Goal: Task Accomplishment & Management: Manage account settings

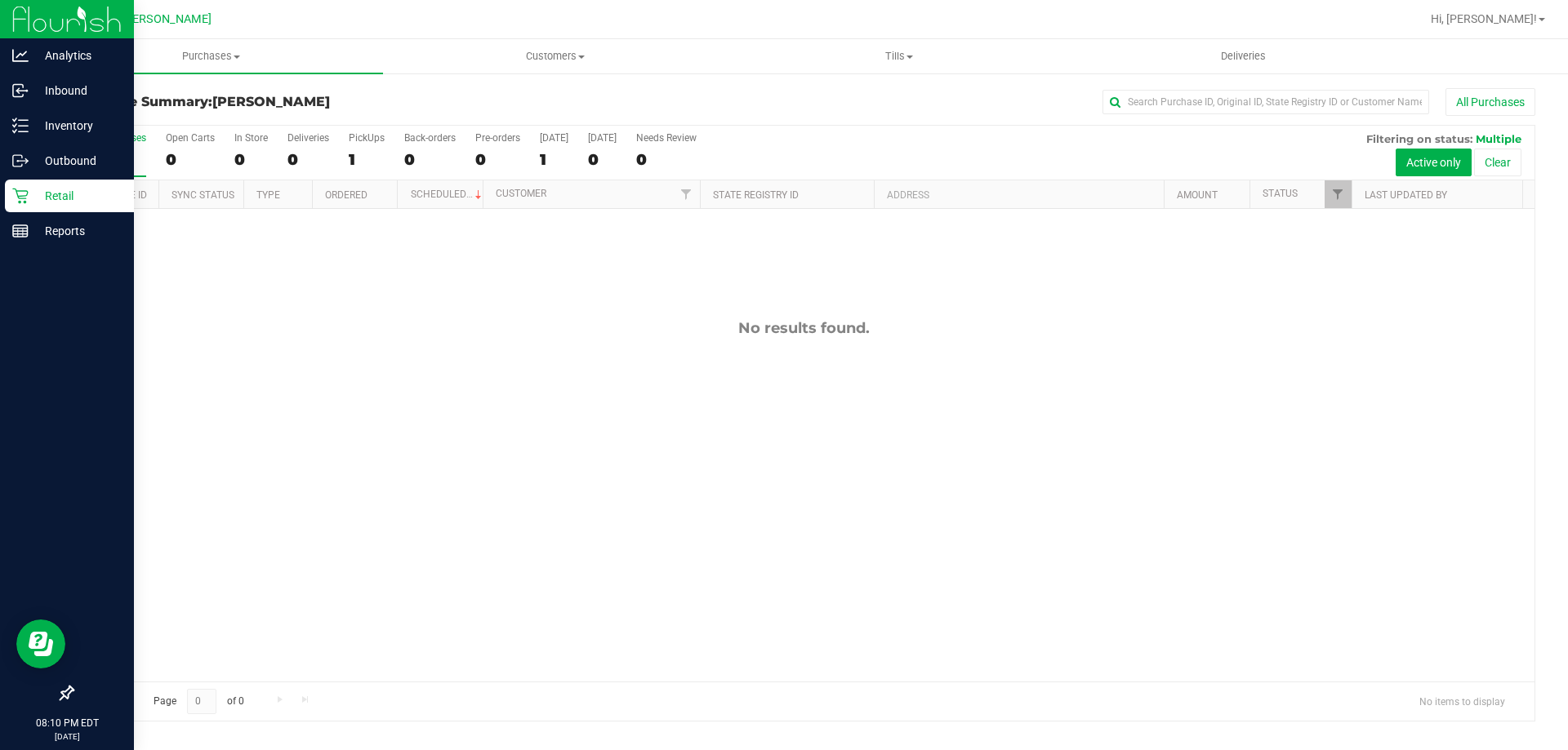
click at [31, 204] on p "Retail" at bounding box center [77, 195] width 98 height 19
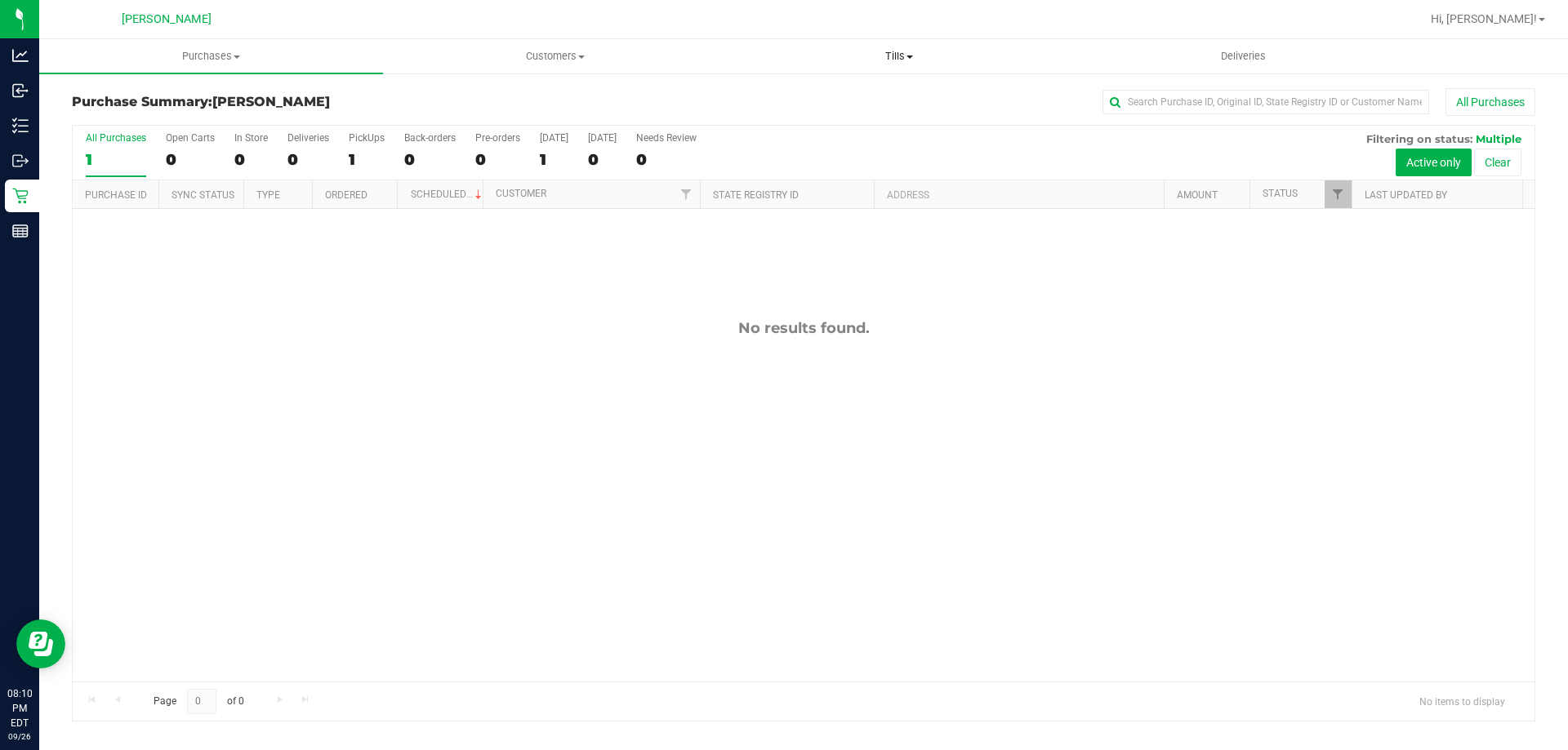
click at [887, 54] on span "Tills" at bounding box center [899, 57] width 343 height 15
click at [869, 95] on li "Manage tills" at bounding box center [899, 98] width 344 height 19
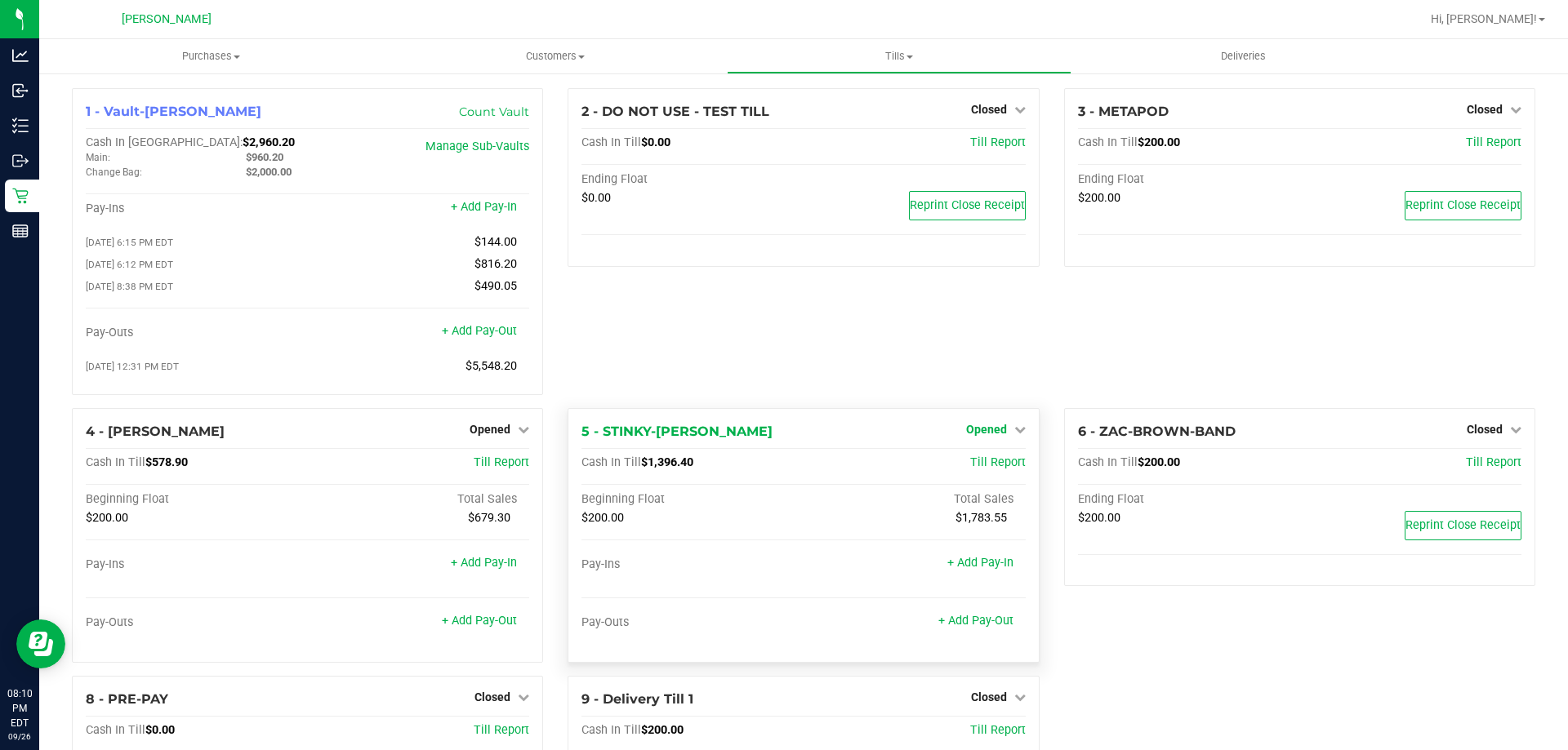
click at [988, 436] on span "Opened" at bounding box center [987, 429] width 41 height 13
click at [967, 467] on link "Close Till" at bounding box center [988, 463] width 44 height 13
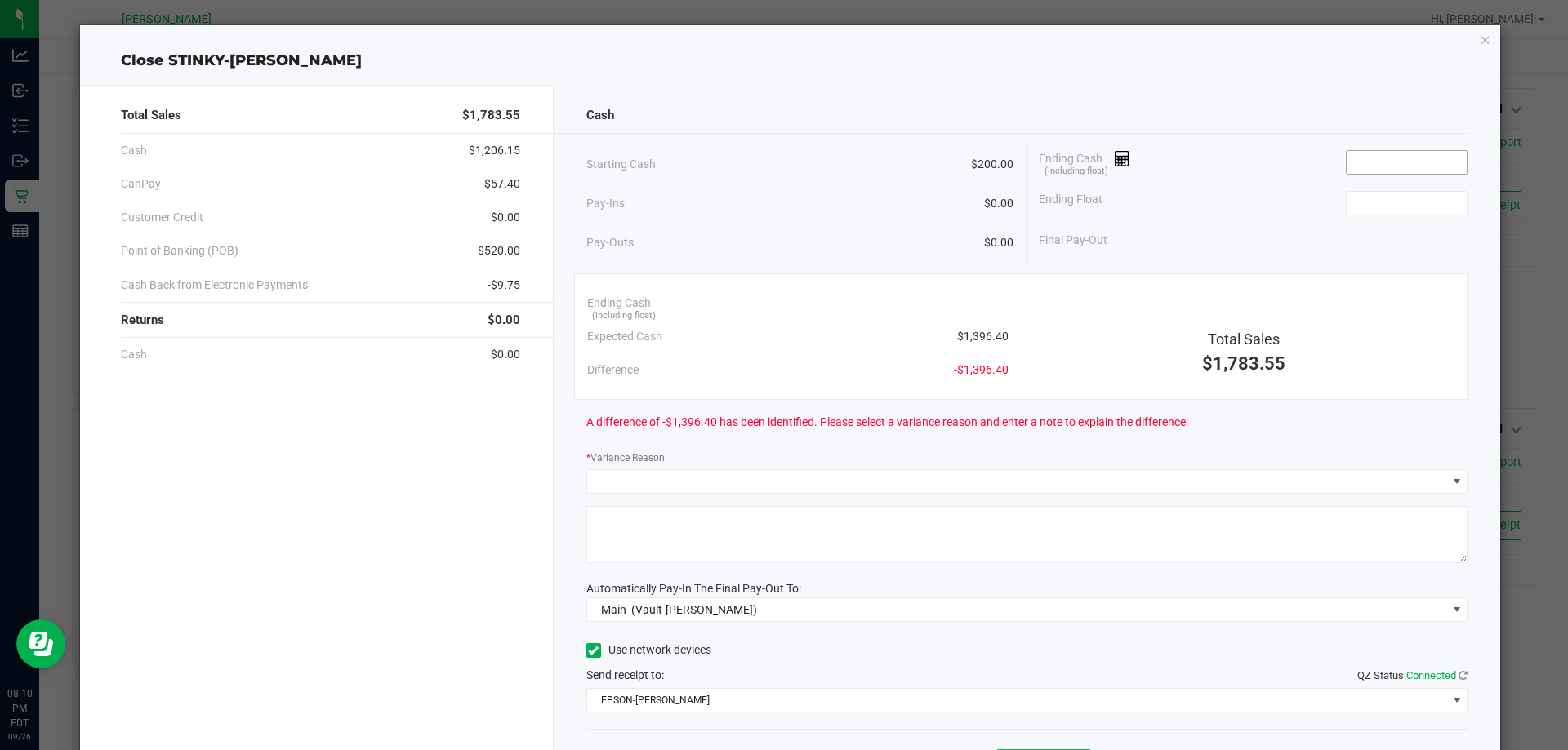
click at [1369, 167] on input at bounding box center [1406, 162] width 120 height 23
type input "$1,369.40"
click at [1183, 240] on div "Final Pay-Out $1,169.40" at bounding box center [1253, 240] width 429 height 33
click at [1149, 230] on div "Final Pay-Out $1,169.40" at bounding box center [1253, 240] width 429 height 33
type input "200"
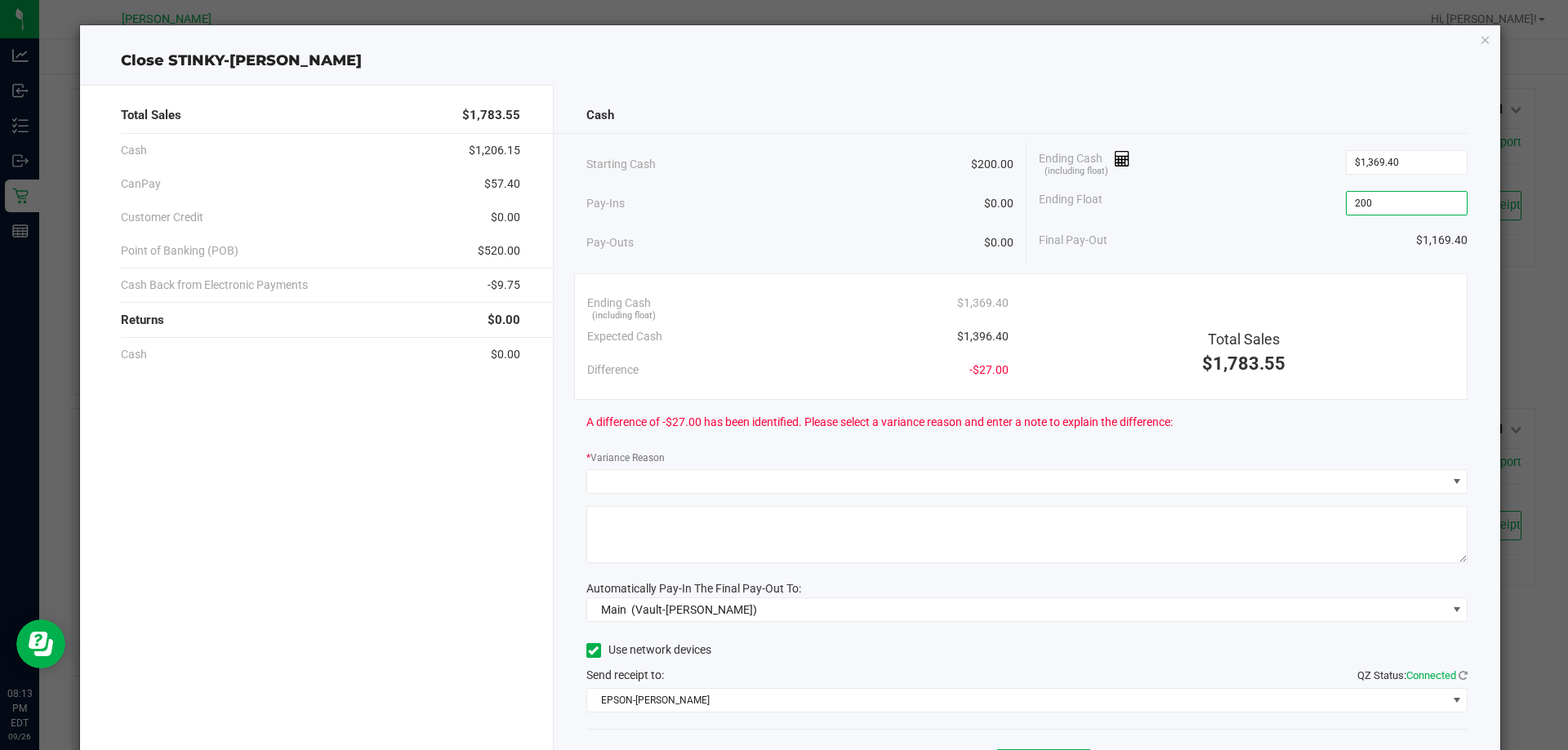
click at [1416, 211] on input "200" at bounding box center [1406, 203] width 120 height 23
type input "$200.00"
drag, startPoint x: 1195, startPoint y: 148, endPoint x: 1180, endPoint y: 155, distance: 16.6
click at [1183, 153] on div "Ending Cash (including float) $1,369.40" at bounding box center [1253, 162] width 429 height 41
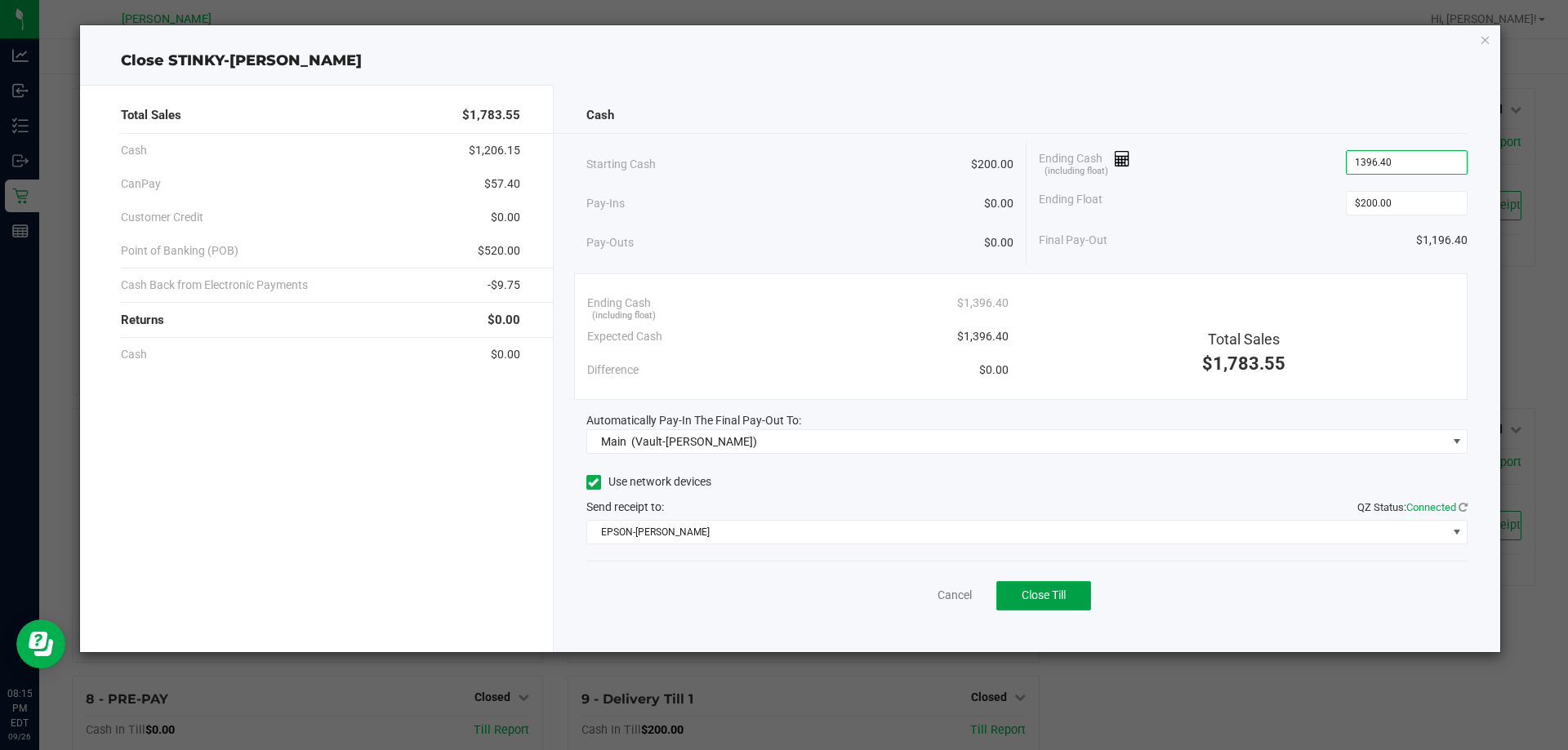
type input "$1,396.40"
click at [1019, 583] on button "Close Till" at bounding box center [1044, 595] width 95 height 29
click at [927, 592] on link "Dismiss" at bounding box center [919, 595] width 39 height 17
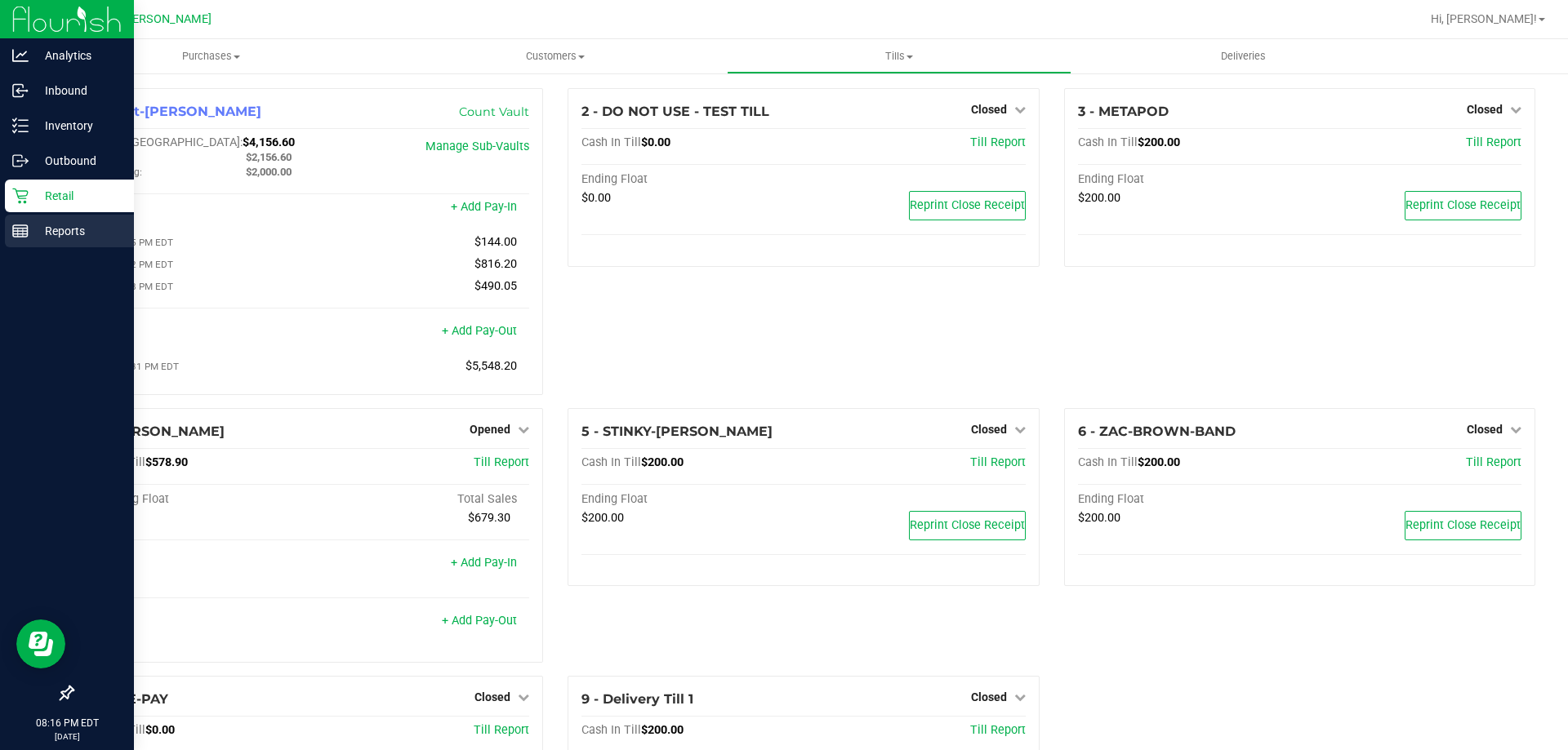
click at [28, 229] on div "Reports" at bounding box center [70, 230] width 129 height 33
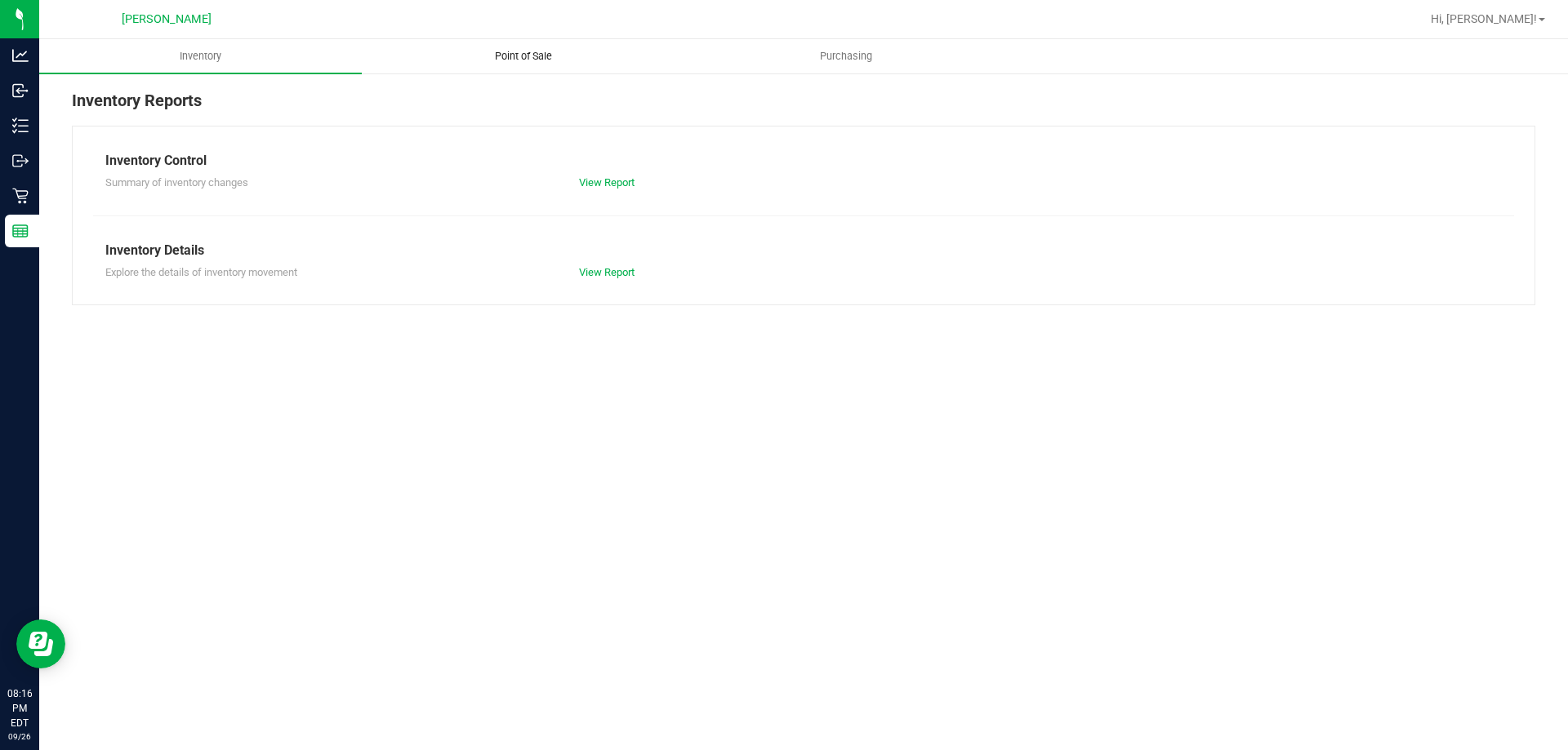
click at [515, 45] on uib-tab-heading "Point of Sale" at bounding box center [523, 56] width 321 height 33
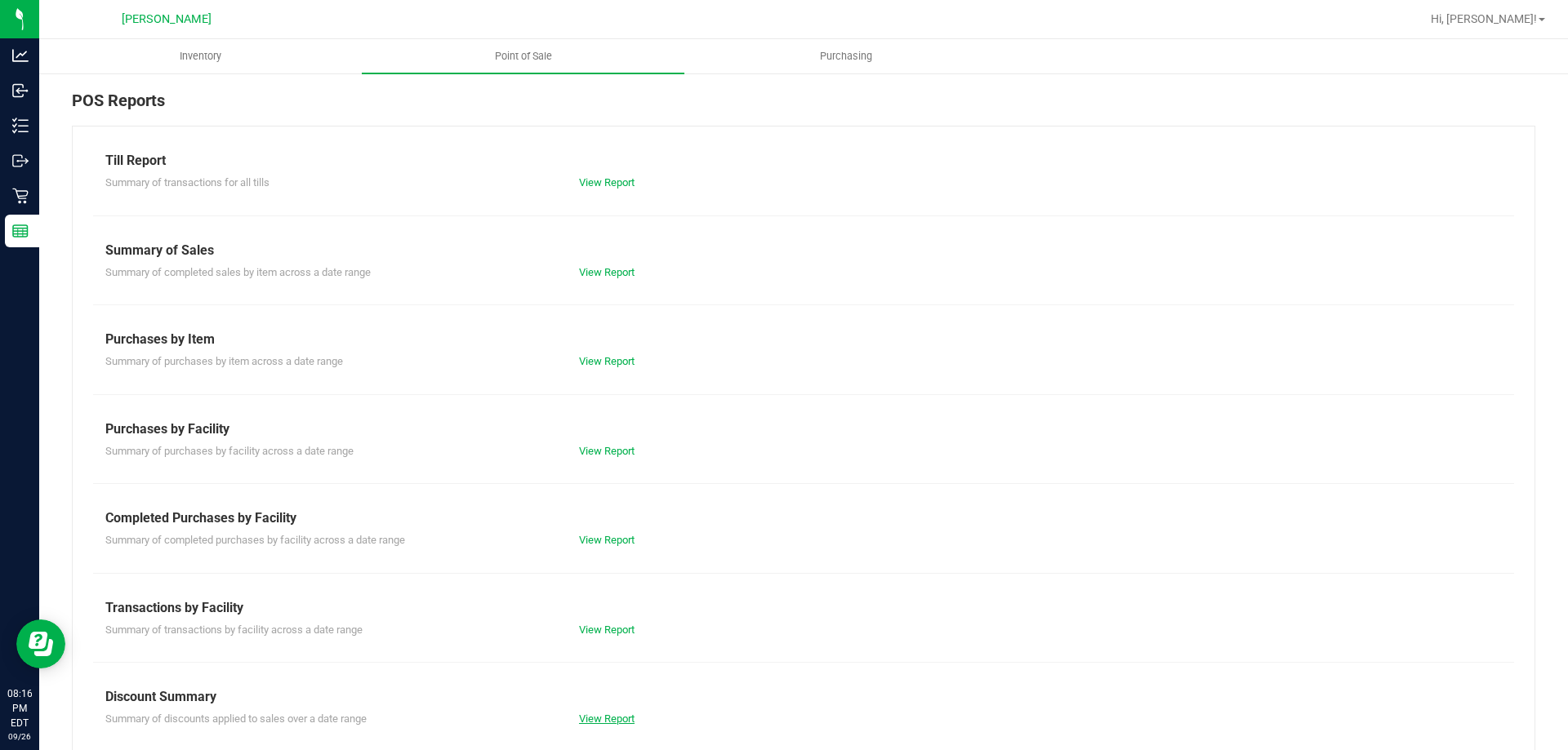
click at [606, 717] on link "View Report" at bounding box center [606, 718] width 55 height 13
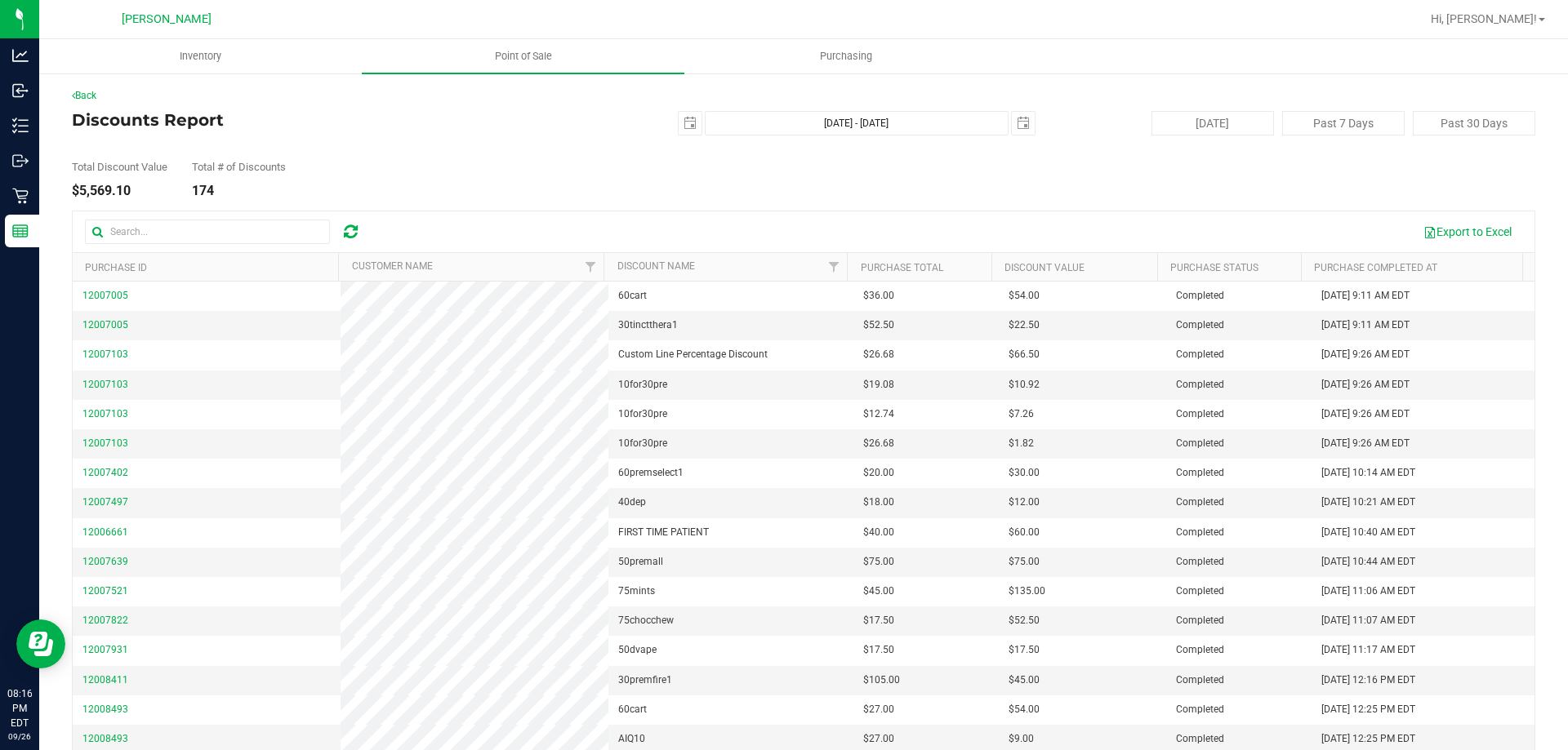
click at [562, 147] on div "Total Discount Value $5,569.10 Total # of Discounts 174" at bounding box center [803, 167] width 1463 height 62
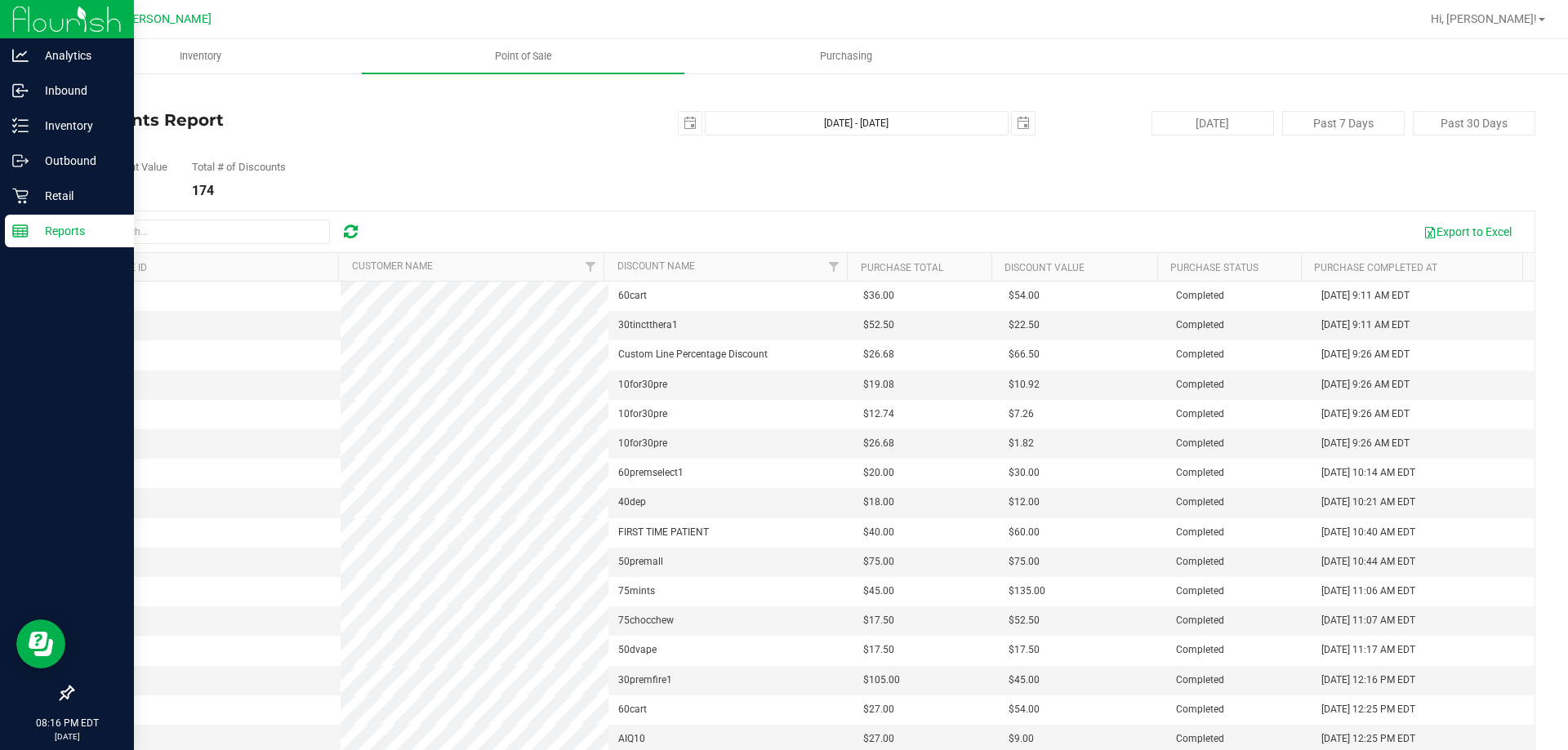
click at [30, 231] on p "Reports" at bounding box center [77, 230] width 98 height 19
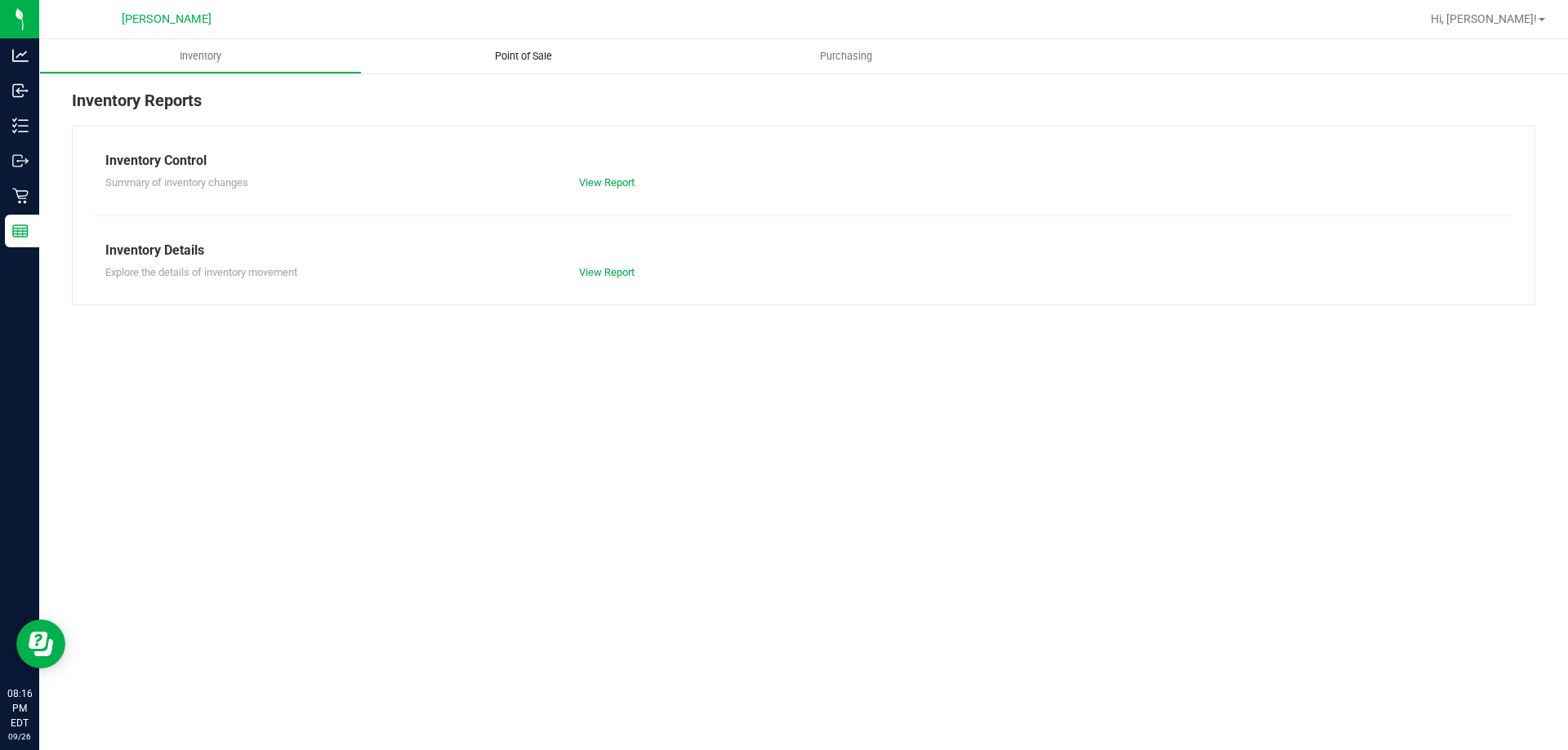
click at [535, 50] on span "Point of Sale" at bounding box center [524, 57] width 101 height 15
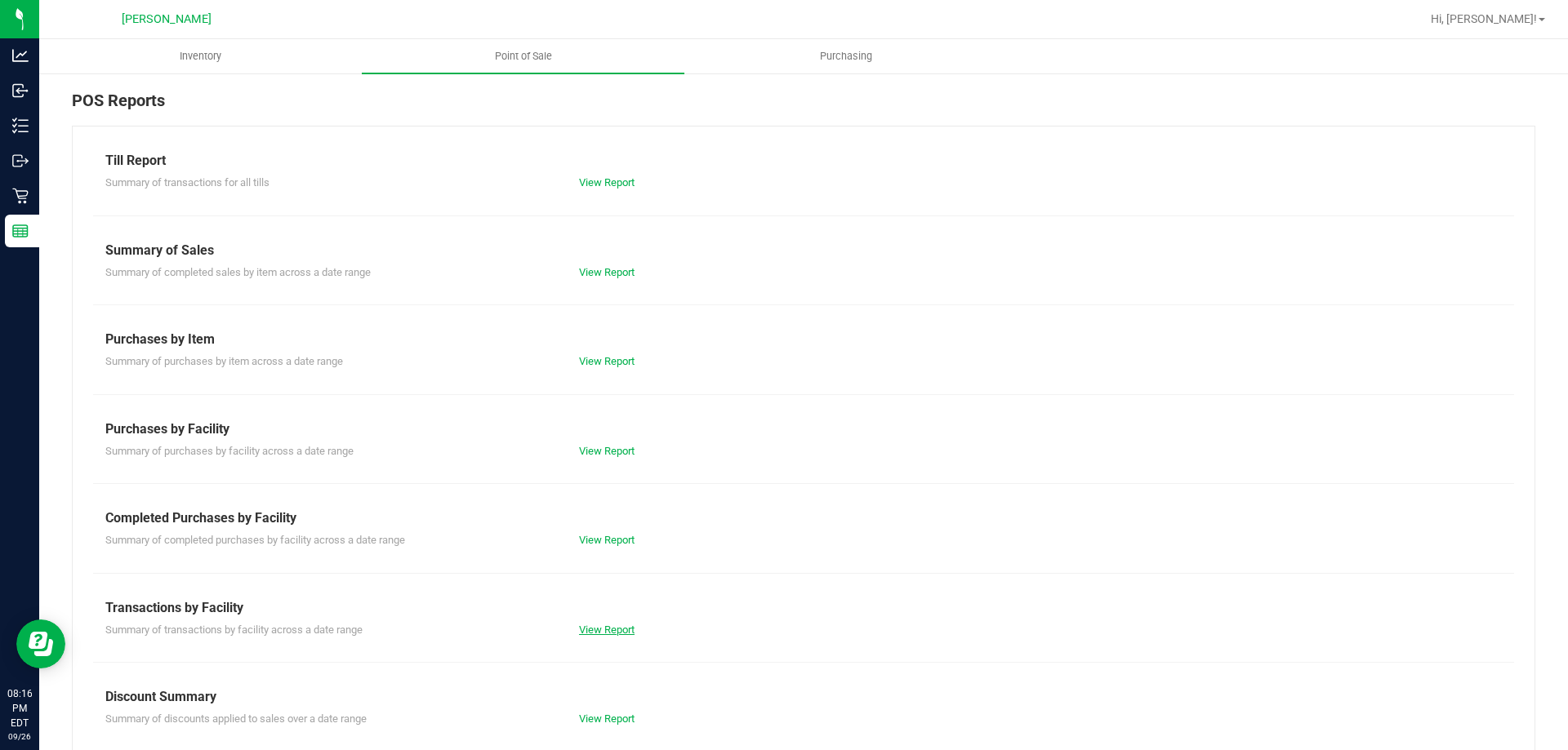
click at [621, 634] on link "View Report" at bounding box center [606, 629] width 55 height 13
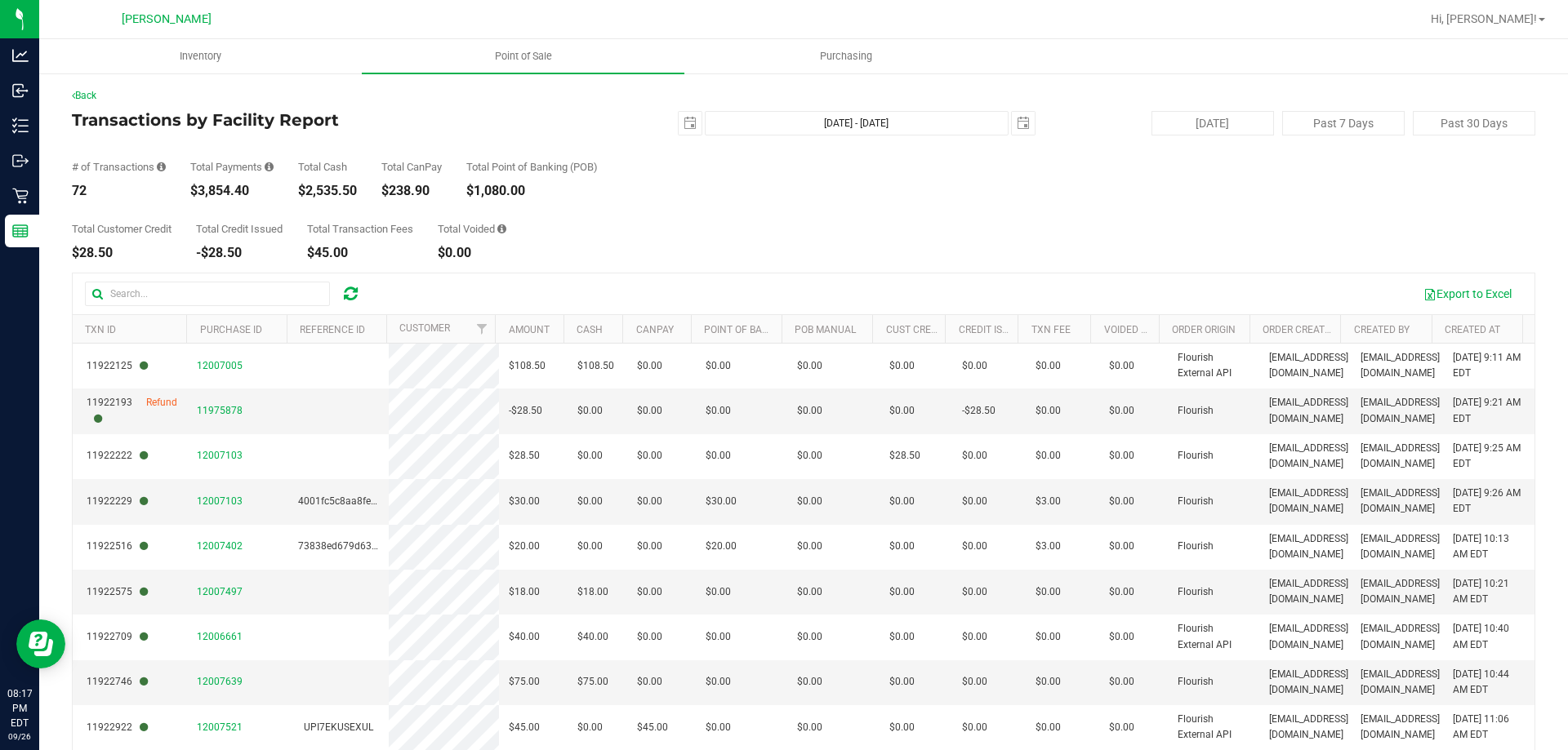
click at [598, 191] on div "$1,080.00" at bounding box center [532, 191] width 132 height 13
click at [885, 295] on div "Export to Excel" at bounding box center [949, 293] width 1147 height 28
click at [678, 134] on span "select" at bounding box center [689, 123] width 23 height 23
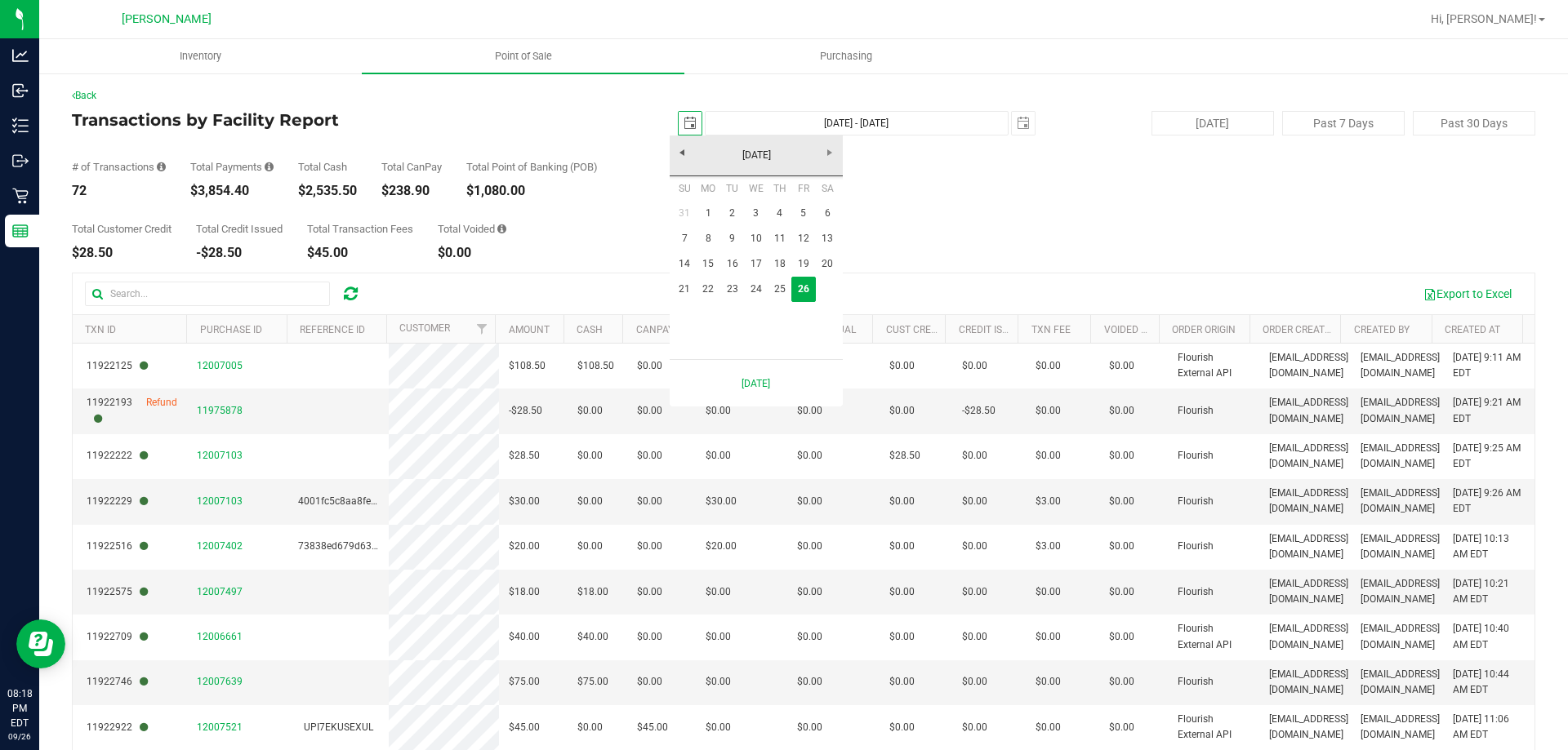
scroll to position [0, 41]
click at [704, 299] on link "22" at bounding box center [709, 290] width 23 height 25
type input "[DATE]"
type input "[DATE] - [DATE]"
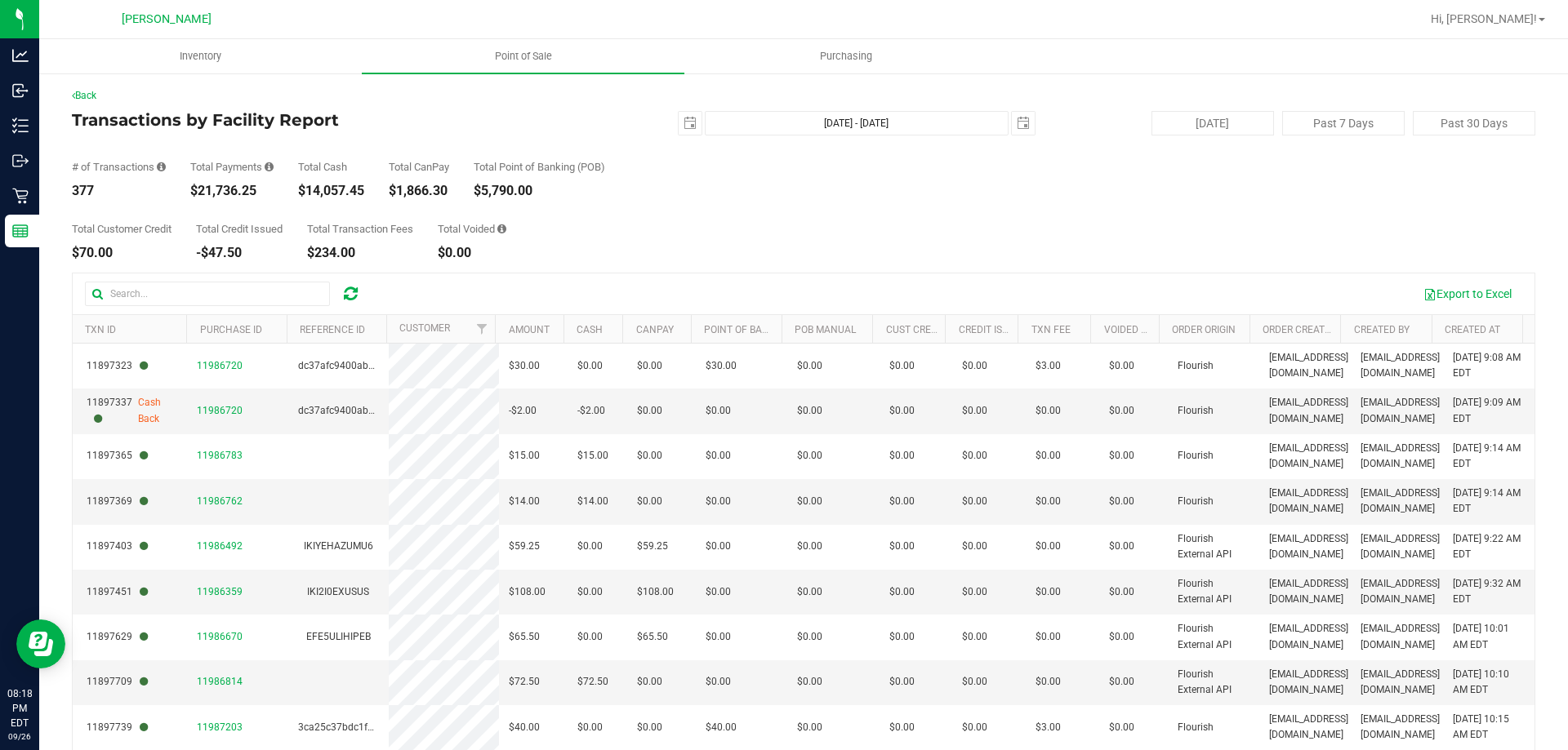
click at [681, 215] on div "Total Customer Credit $70.00 Total Credit Issued -$47.50 Total Transaction Fees…" at bounding box center [803, 229] width 1463 height 62
click at [678, 115] on span "select" at bounding box center [689, 123] width 23 height 23
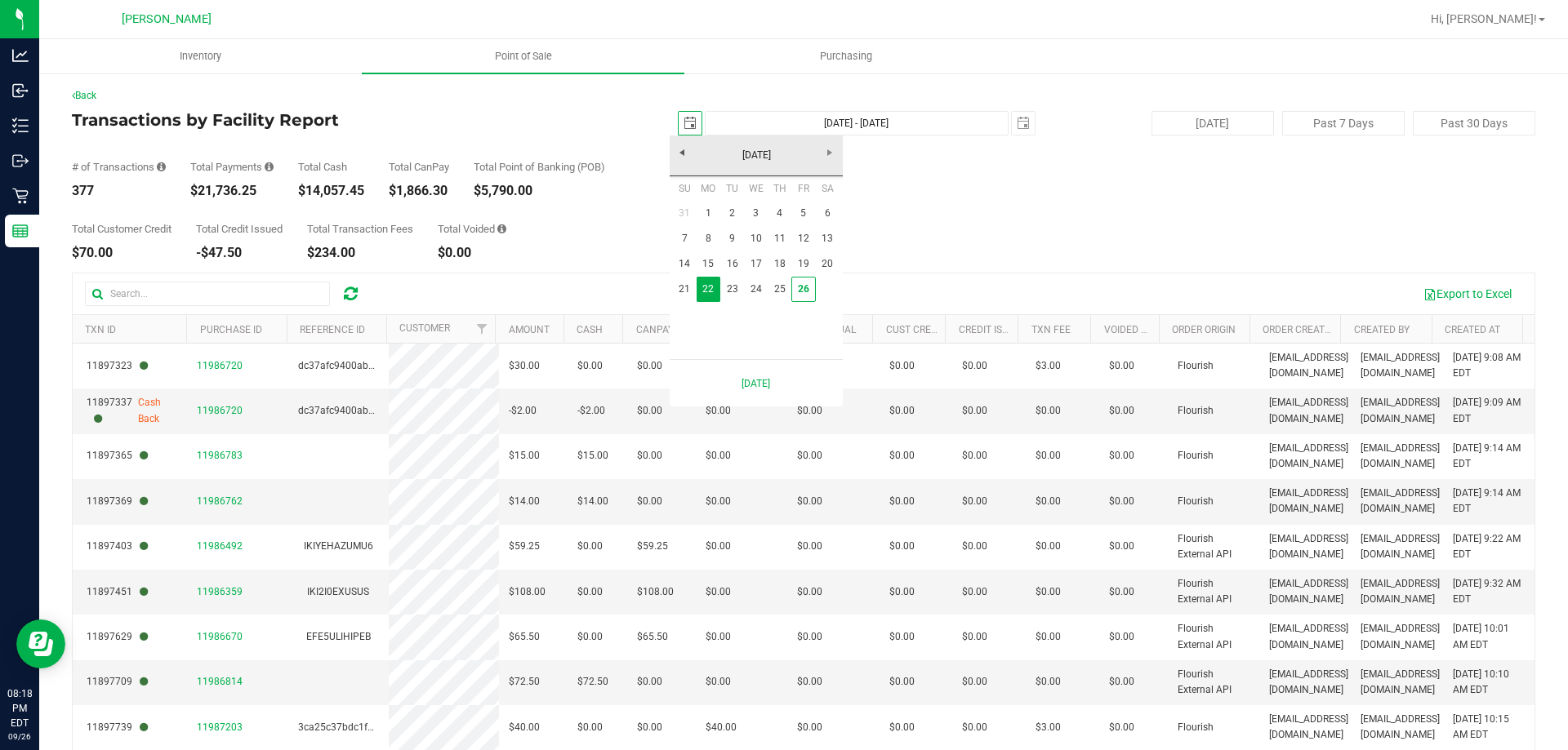
scroll to position [0, 41]
click at [702, 210] on link "1" at bounding box center [709, 213] width 23 height 25
type input "[DATE]"
type input "[DATE] - [DATE]"
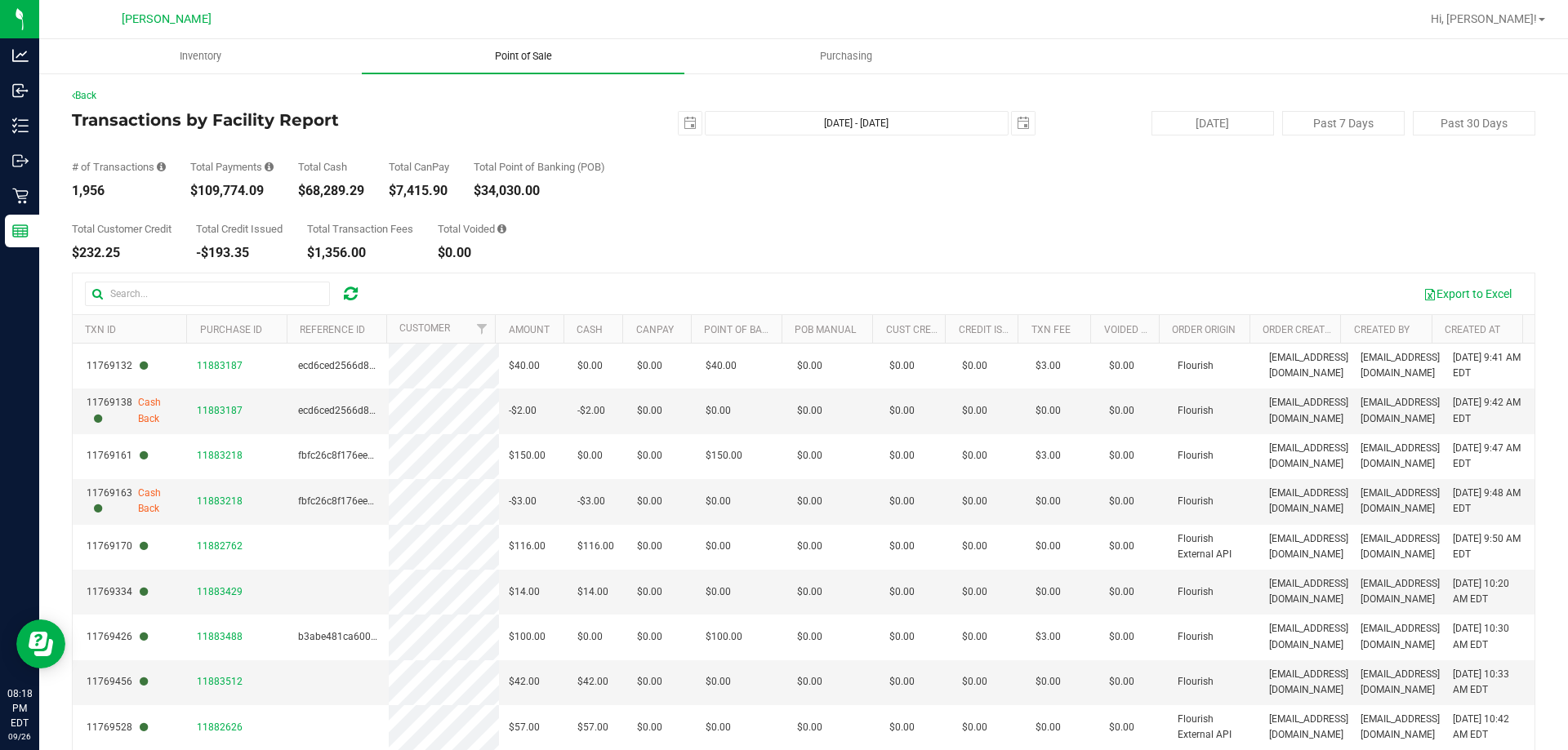
click at [543, 64] on uib-tab-heading "Point of Sale" at bounding box center [523, 56] width 322 height 34
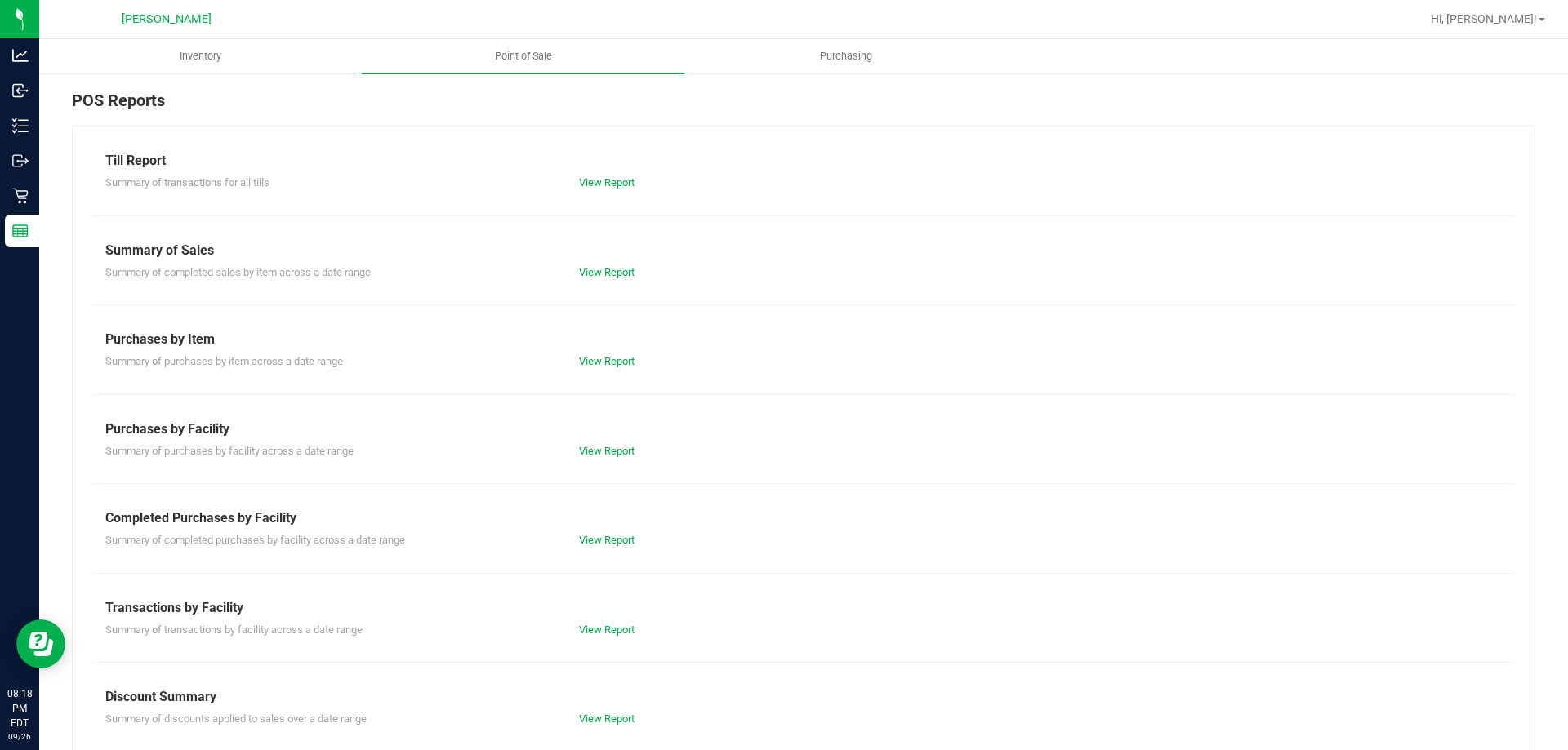
click at [615, 260] on div "Summary of completed sales by item across a date range View Report" at bounding box center [803, 270] width 1421 height 20
click at [598, 266] on link "View Report" at bounding box center [606, 272] width 55 height 13
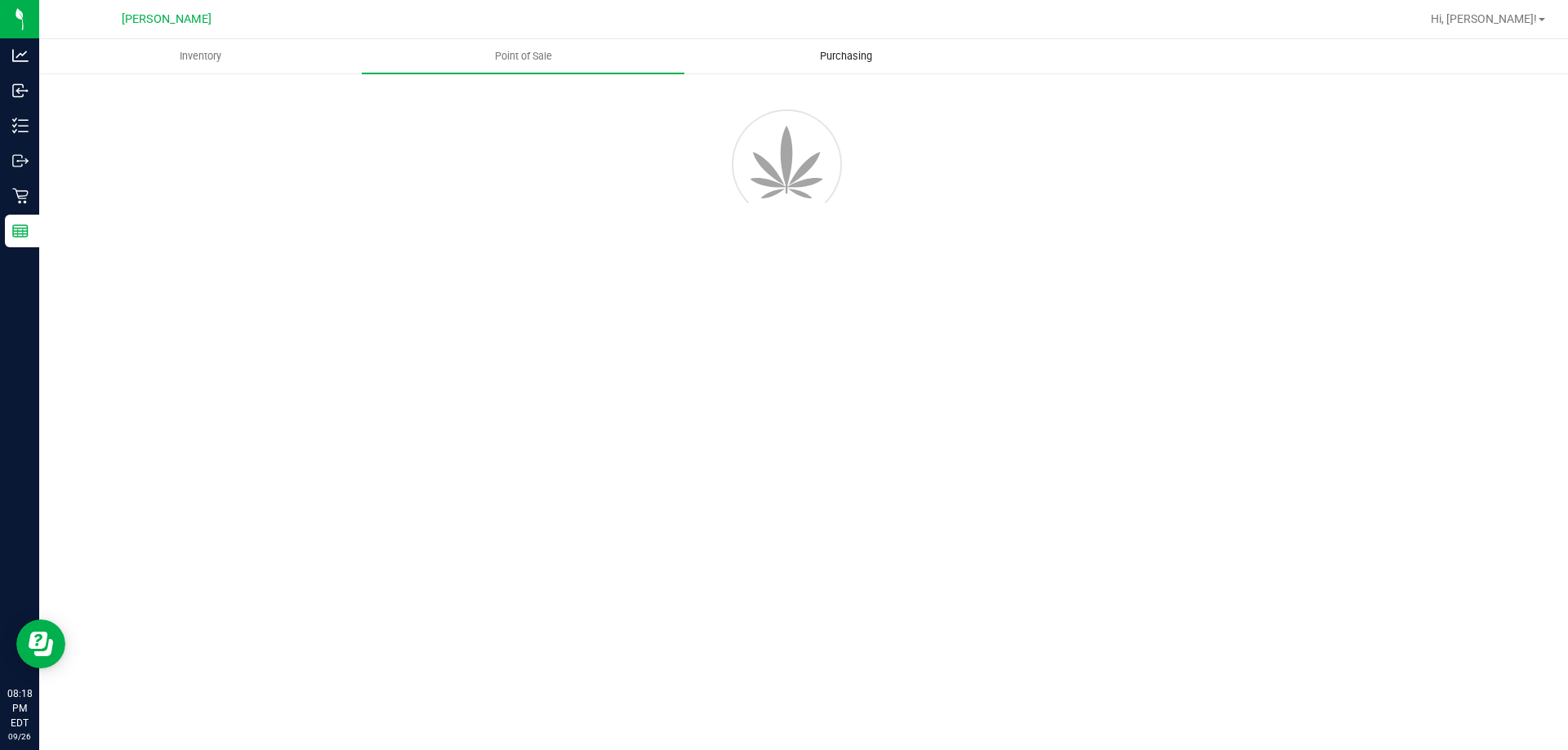
drag, startPoint x: 460, startPoint y: 344, endPoint x: 694, endPoint y: 56, distance: 371.1
click at [460, 344] on div "Inventory Point of Sale Purchasing" at bounding box center [803, 394] width 1529 height 711
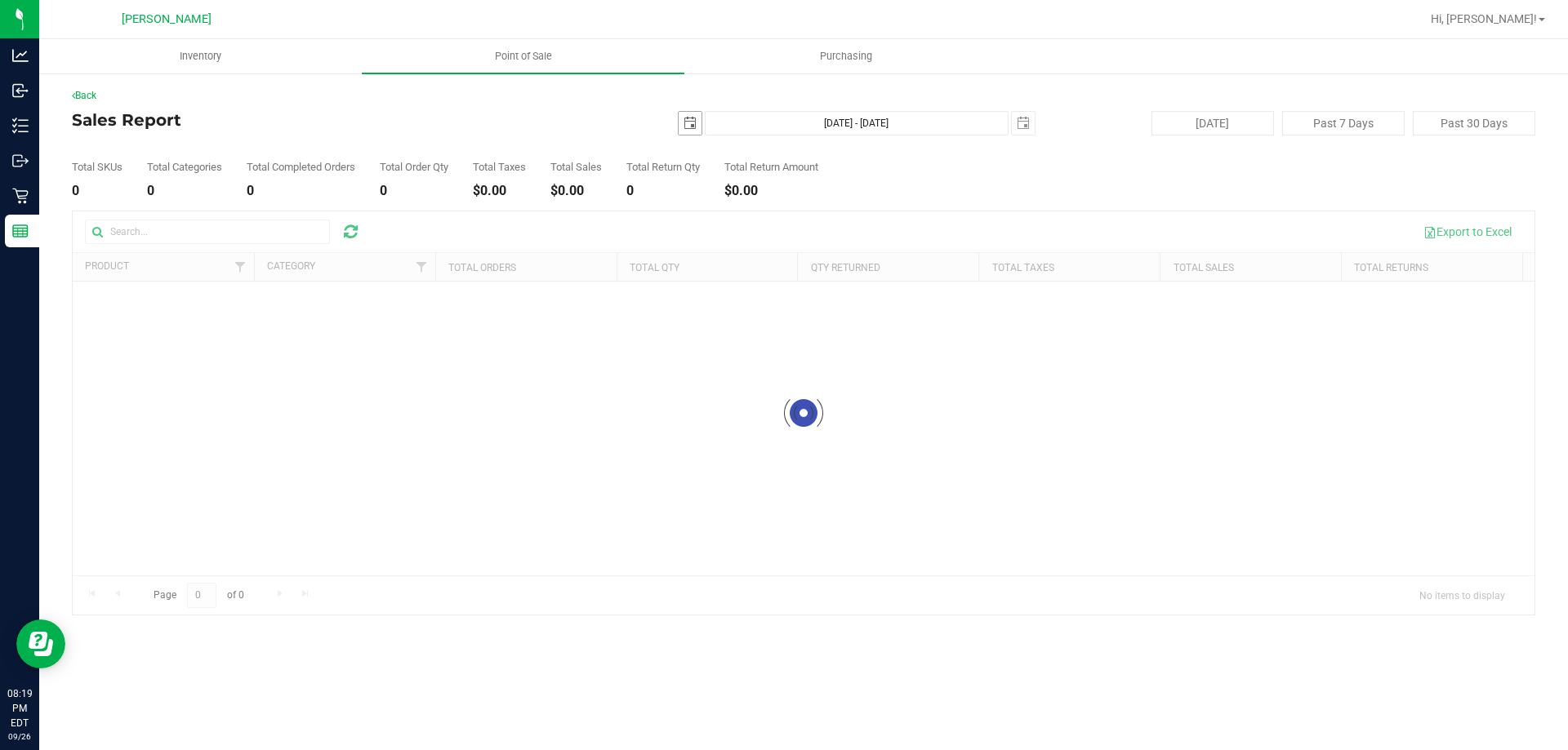
click at [697, 117] on span "select" at bounding box center [689, 123] width 23 height 23
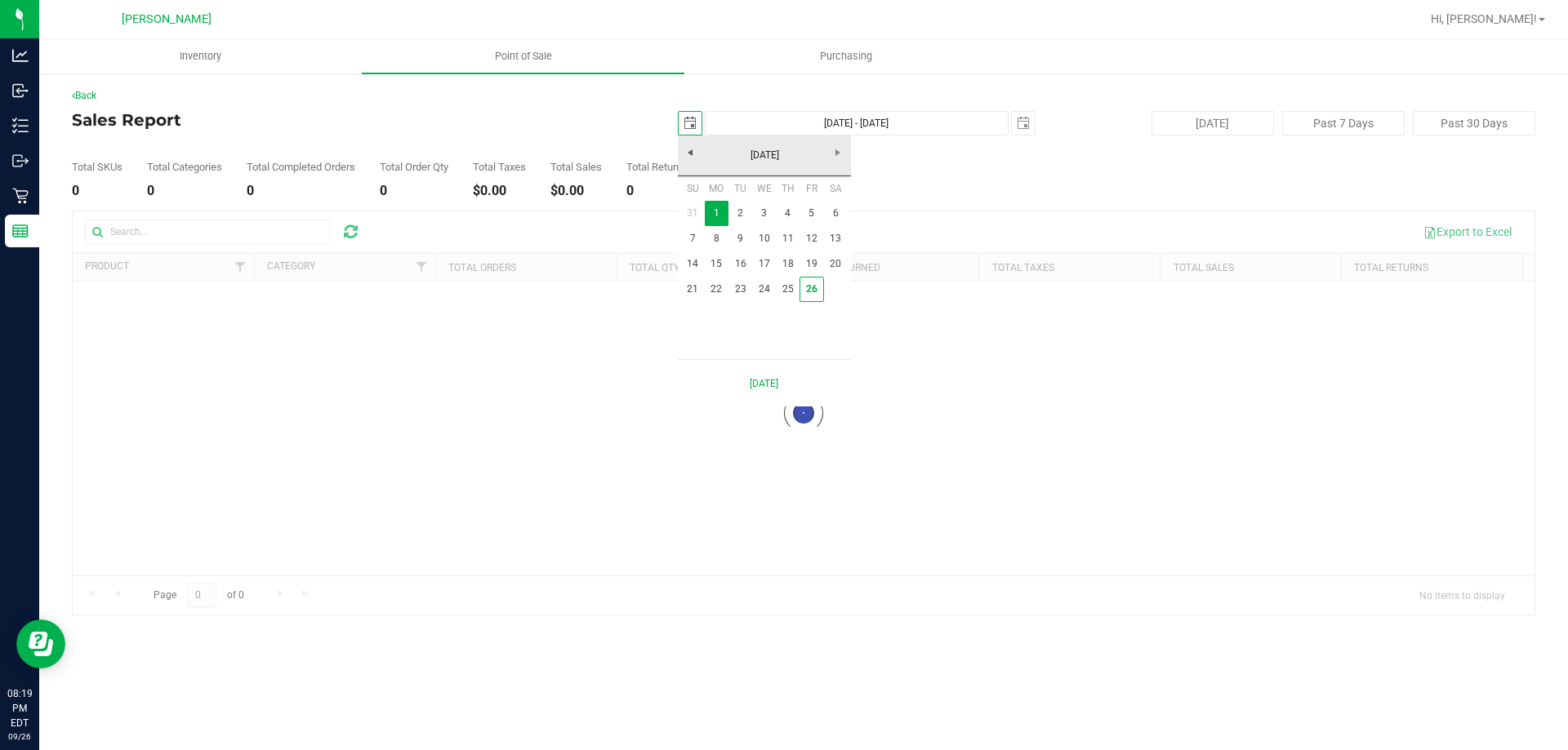
scroll to position [0, 41]
click at [804, 290] on link "26" at bounding box center [812, 290] width 23 height 25
type input "[DATE]"
type input "[DATE] - [DATE]"
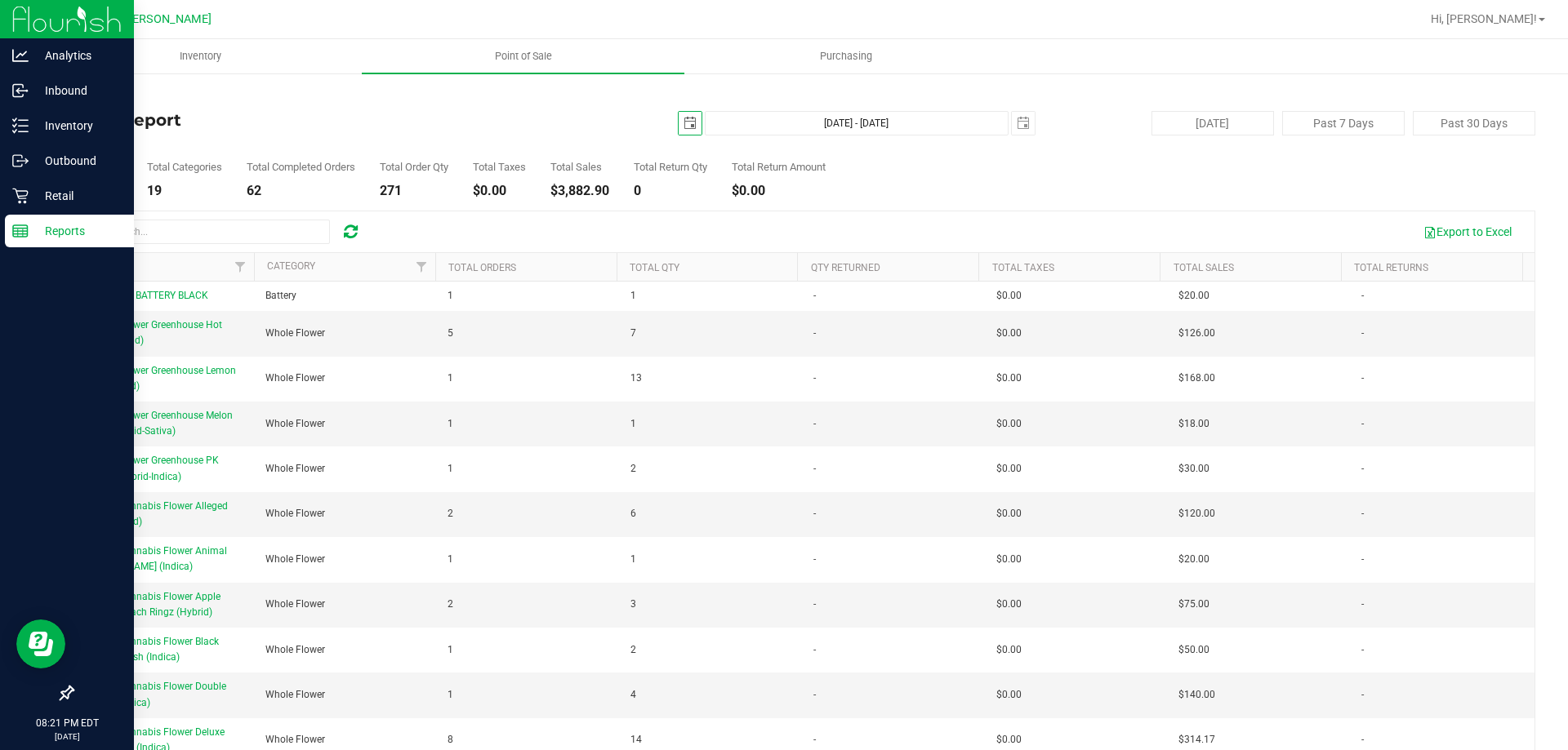
click at [59, 228] on p "Reports" at bounding box center [77, 230] width 98 height 19
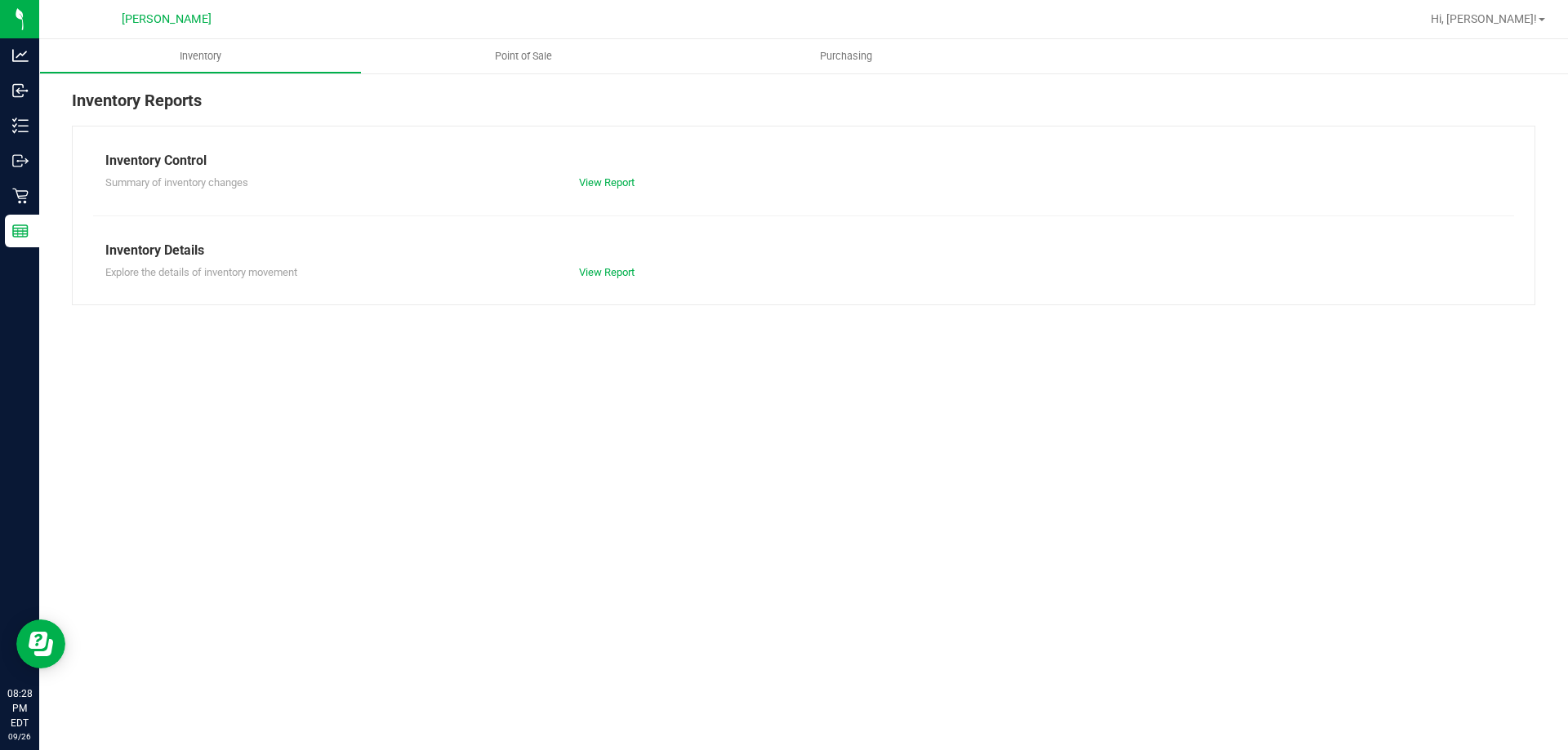
click at [186, 471] on div "Inventory Point of Sale Purchasing Inventory Reports Inventory Control Summary …" at bounding box center [803, 394] width 1529 height 711
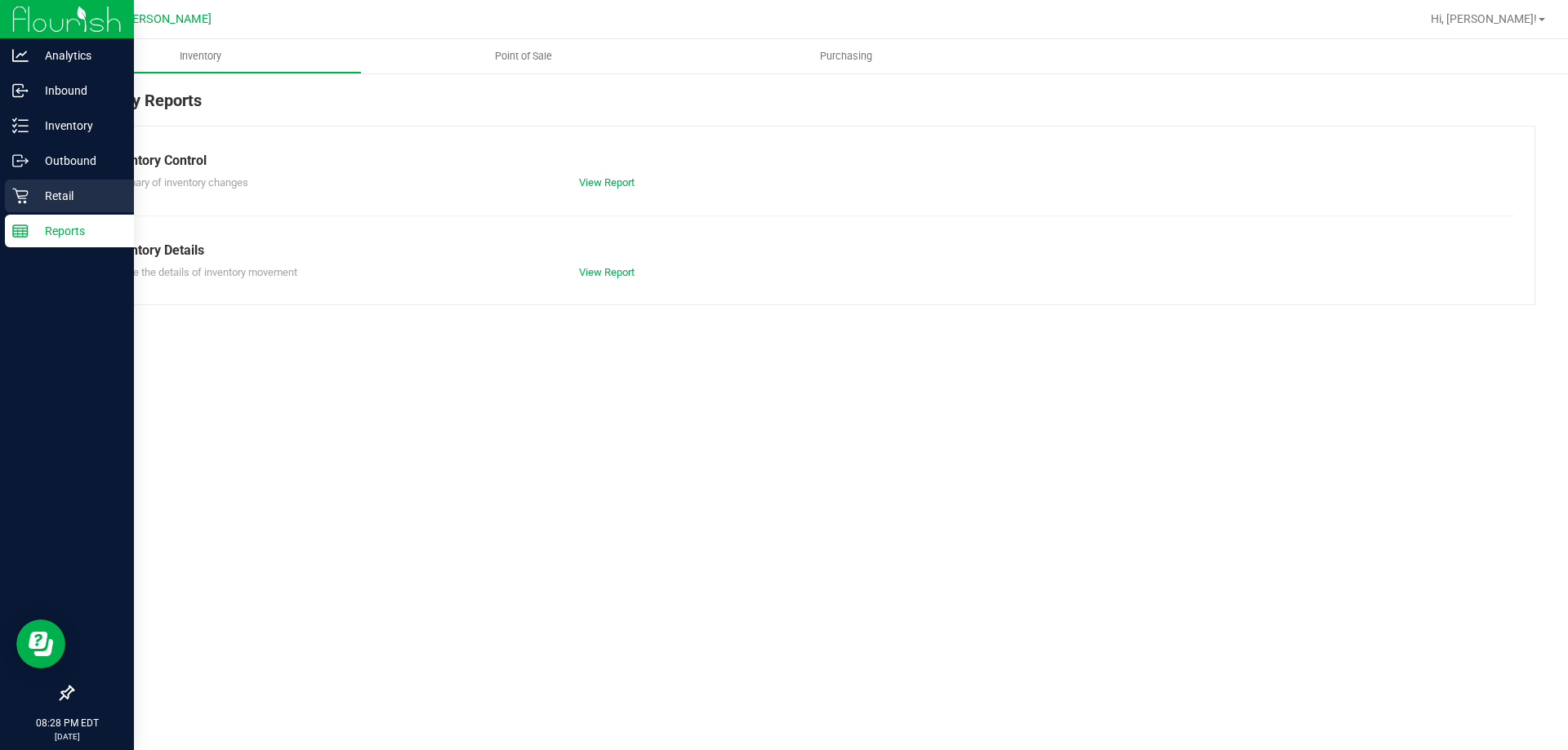
click at [59, 201] on p "Retail" at bounding box center [77, 195] width 98 height 19
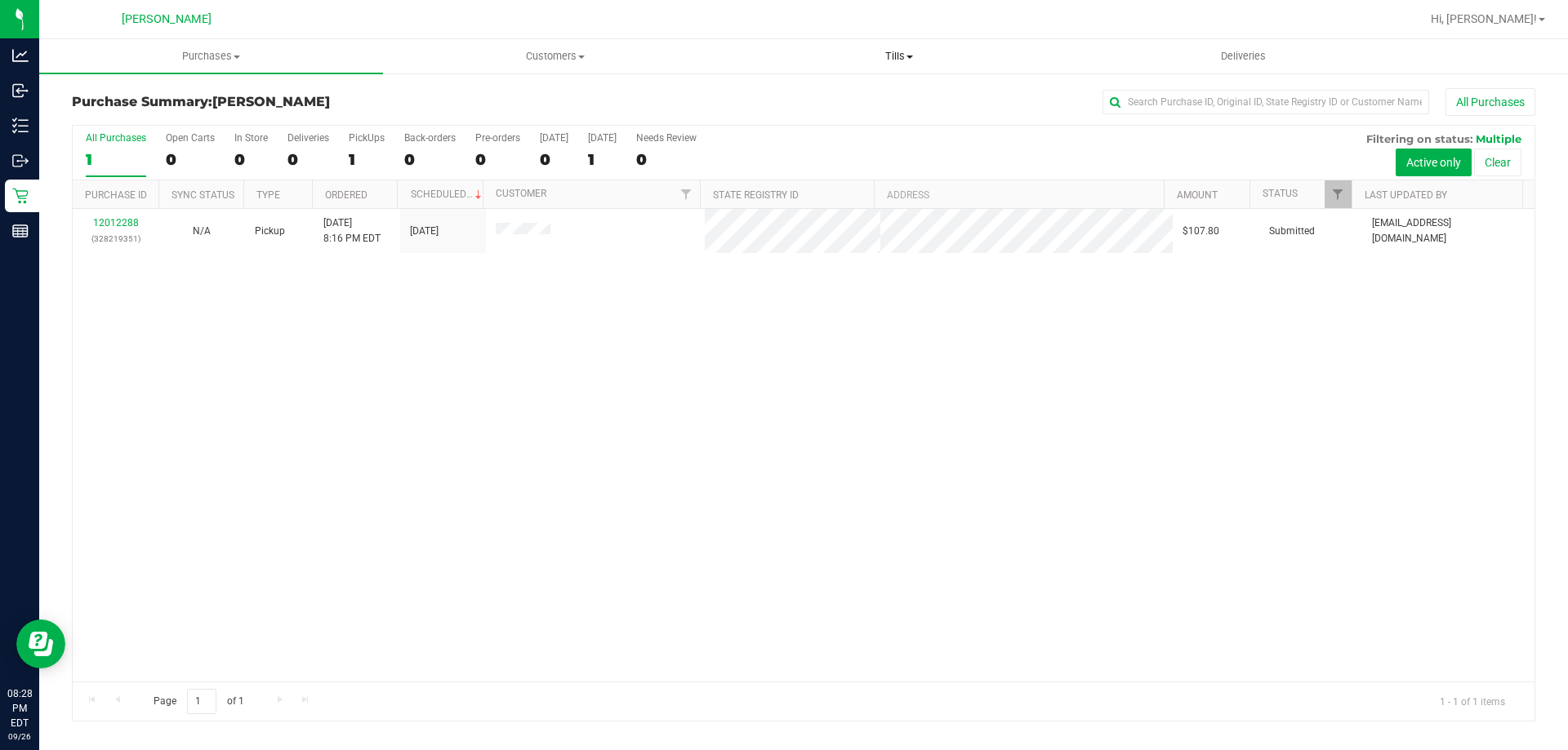
click at [911, 55] on span at bounding box center [910, 57] width 7 height 3
click at [824, 99] on span "Manage tills" at bounding box center [782, 98] width 111 height 14
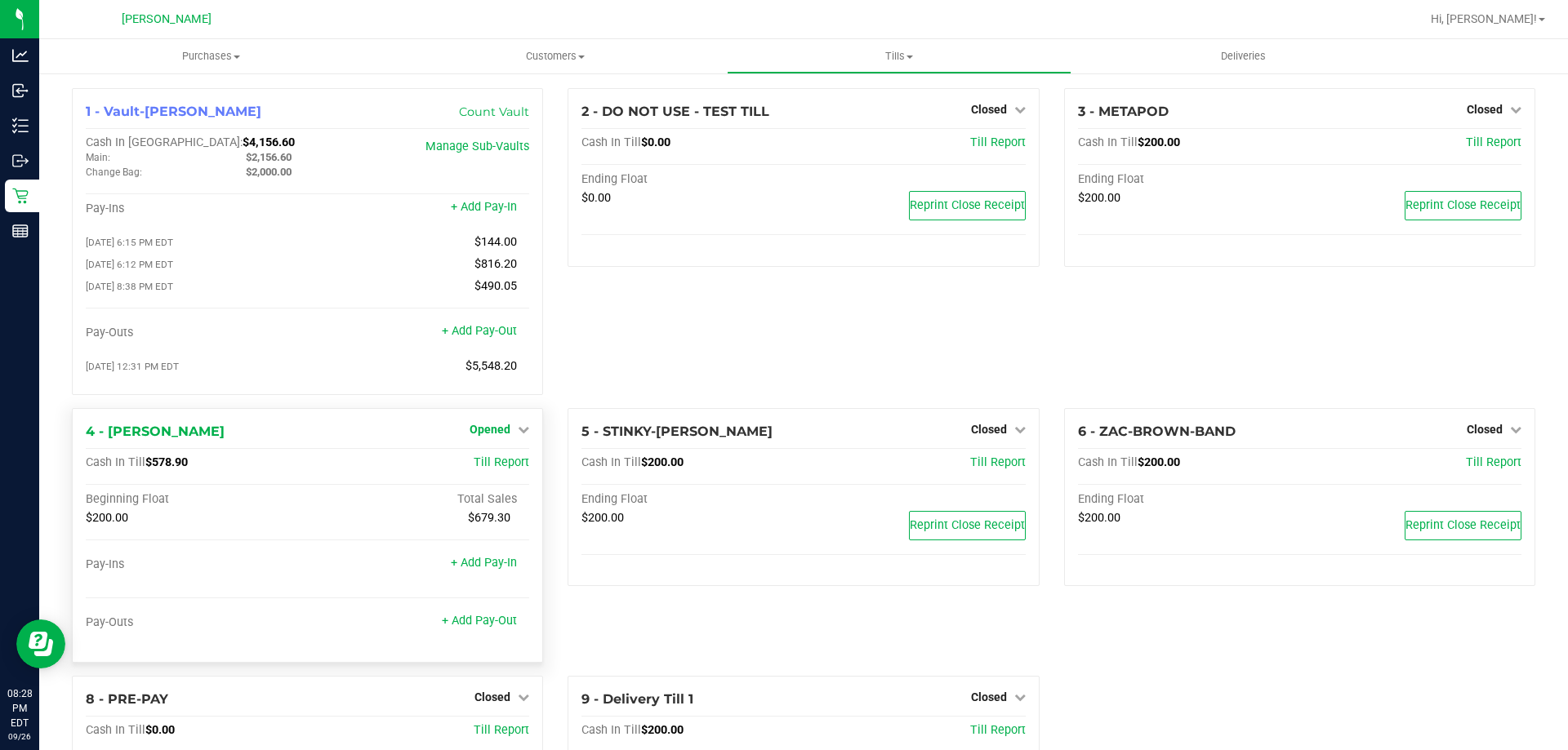
click at [508, 432] on link "Opened" at bounding box center [499, 429] width 59 height 13
click at [493, 466] on link "Close Till" at bounding box center [493, 463] width 44 height 13
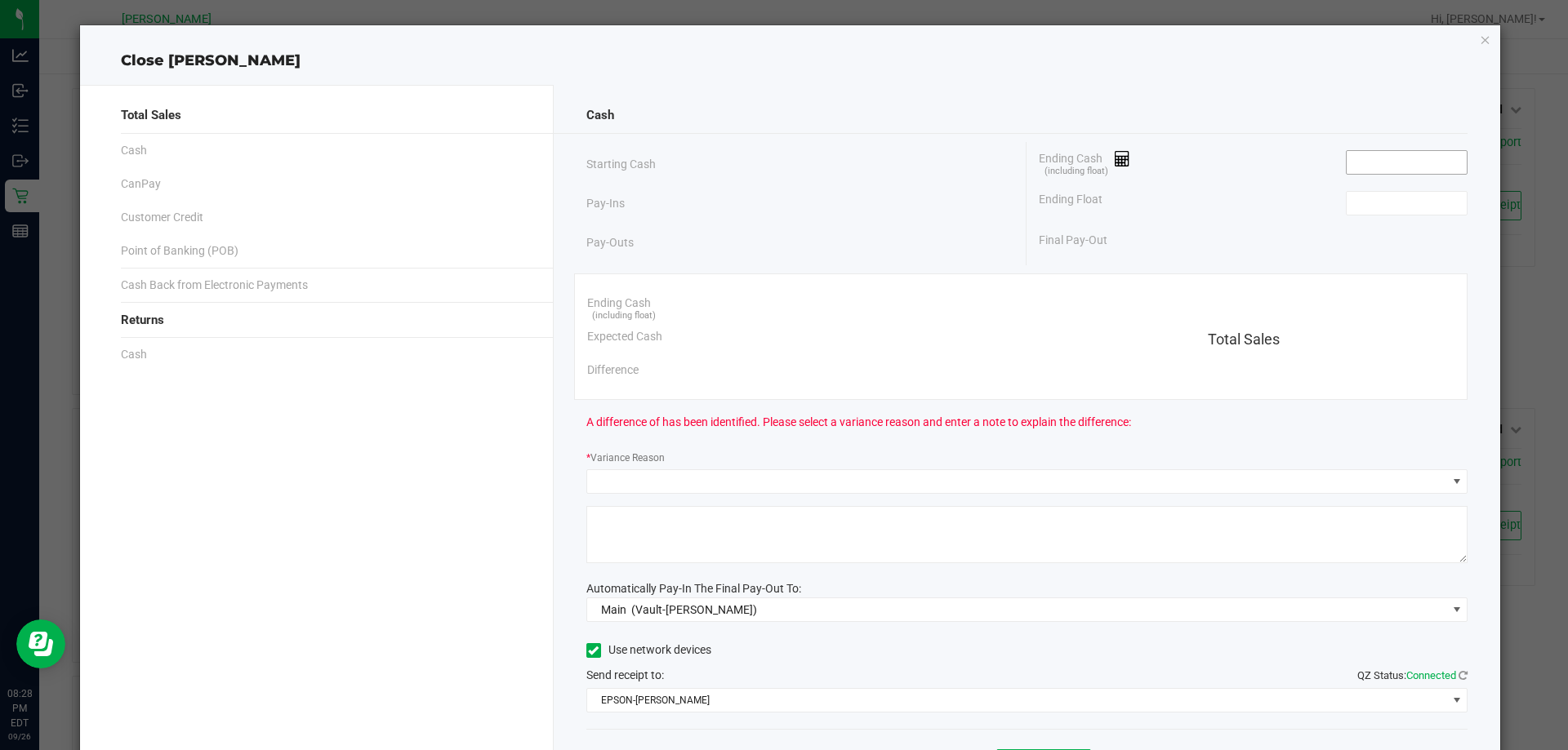
click at [1418, 152] on input at bounding box center [1406, 162] width 120 height 23
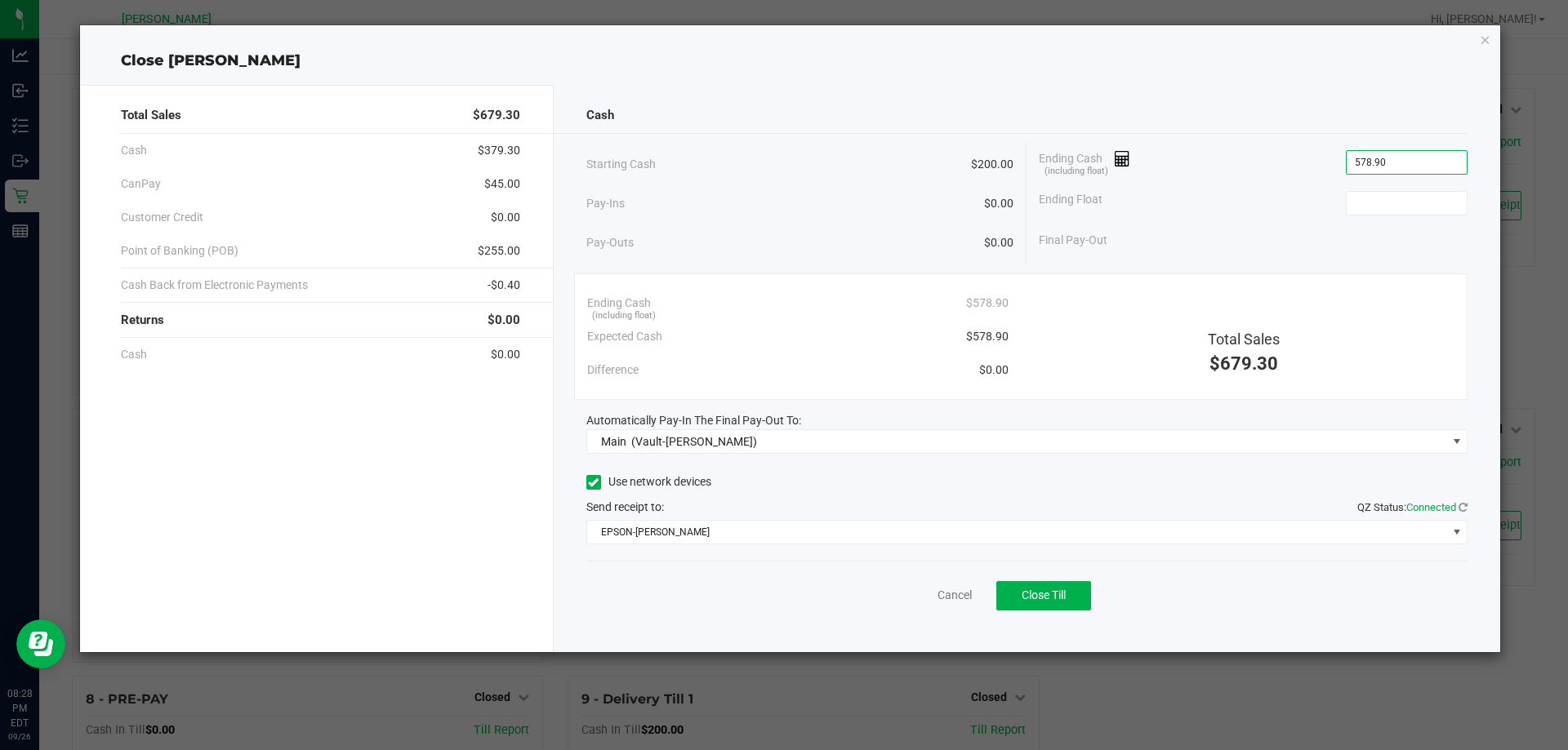
type input "$578.90"
type input "$200.00"
click at [1217, 152] on div "Ending Cash (including float) $578.90" at bounding box center [1253, 162] width 429 height 41
click at [1072, 596] on button "Close Till" at bounding box center [1044, 595] width 95 height 29
drag, startPoint x: 921, startPoint y: 602, endPoint x: 779, endPoint y: 628, distance: 144.4
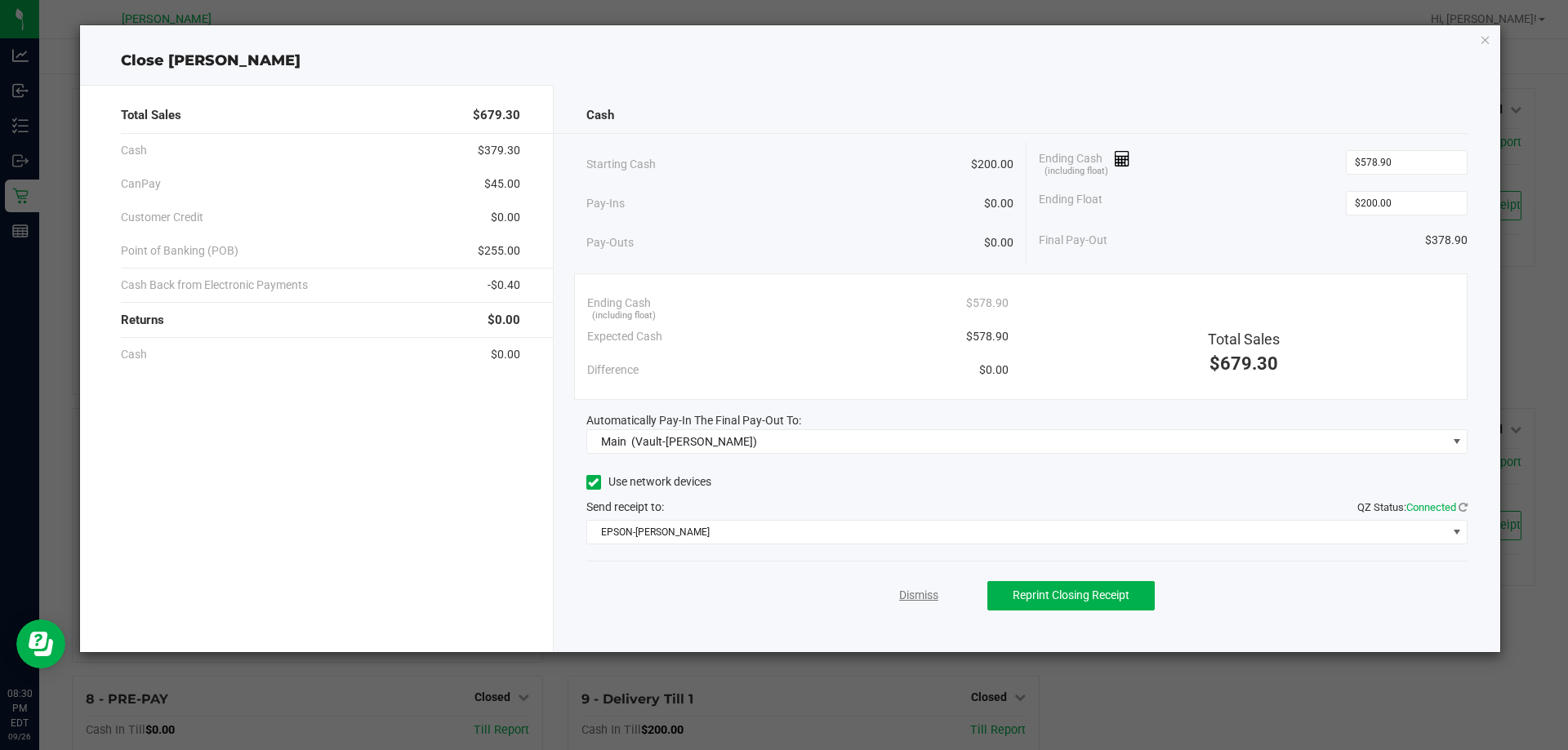
click at [921, 603] on link "Dismiss" at bounding box center [919, 595] width 39 height 17
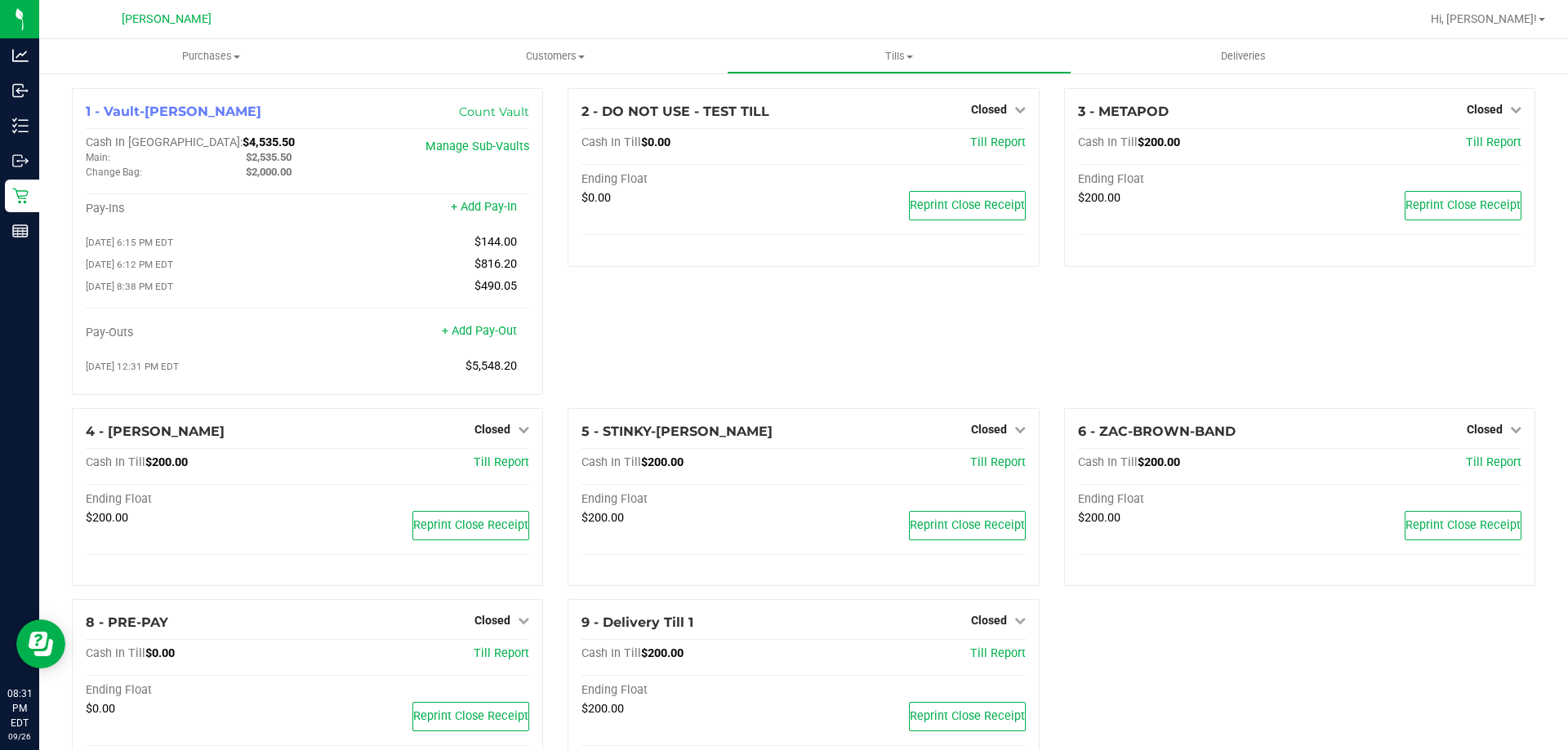
click at [709, 334] on div "2 - DO NOT USE - TEST TILL Closed Open Till Cash In Till $0.00 Till Report Endi…" at bounding box center [803, 248] width 496 height 320
click at [895, 58] on span "Tills" at bounding box center [899, 57] width 343 height 15
click at [885, 119] on span "Reconcile e-payments" at bounding box center [808, 118] width 162 height 14
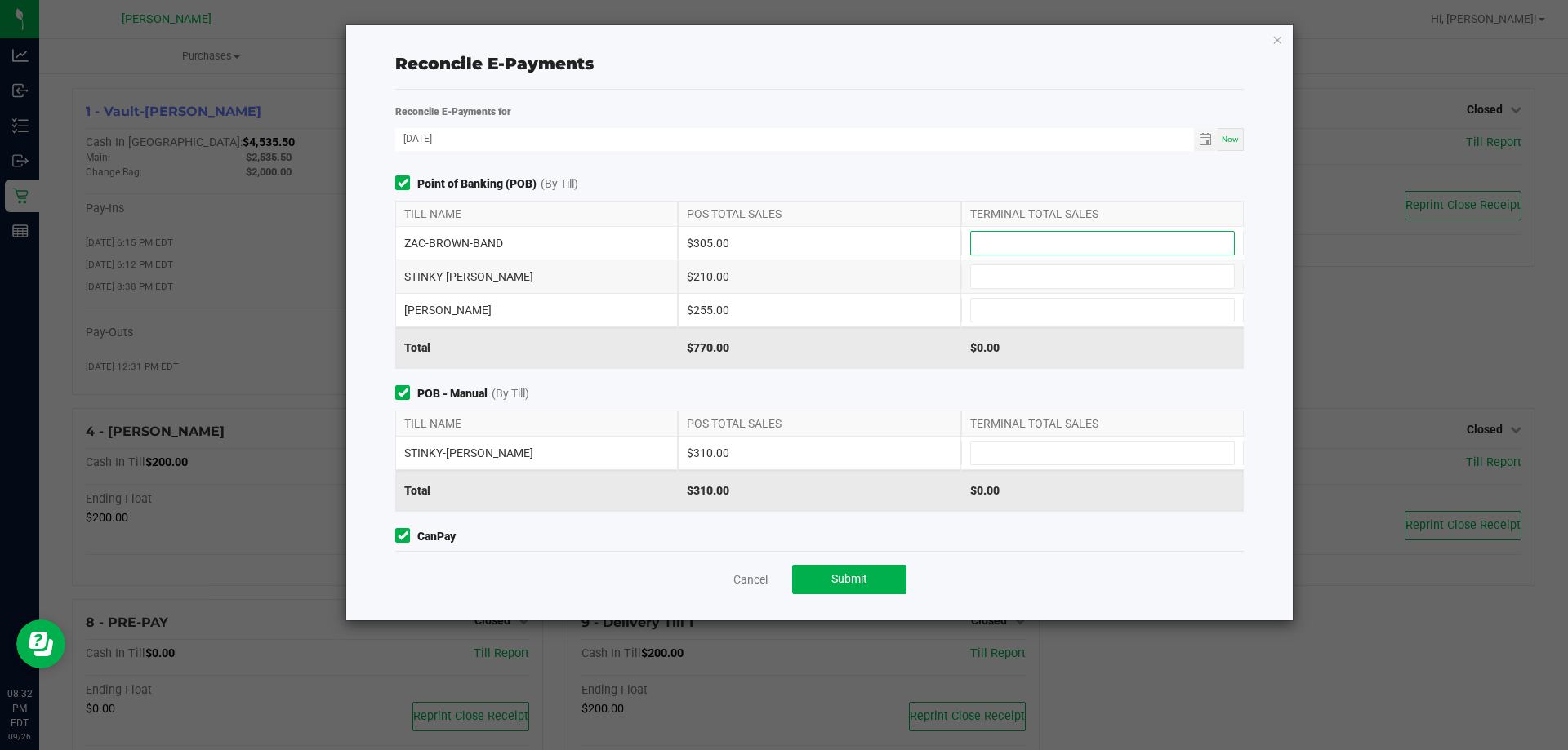
click at [1019, 239] on input at bounding box center [1102, 243] width 263 height 23
type input "$305.00"
type input "$210.00"
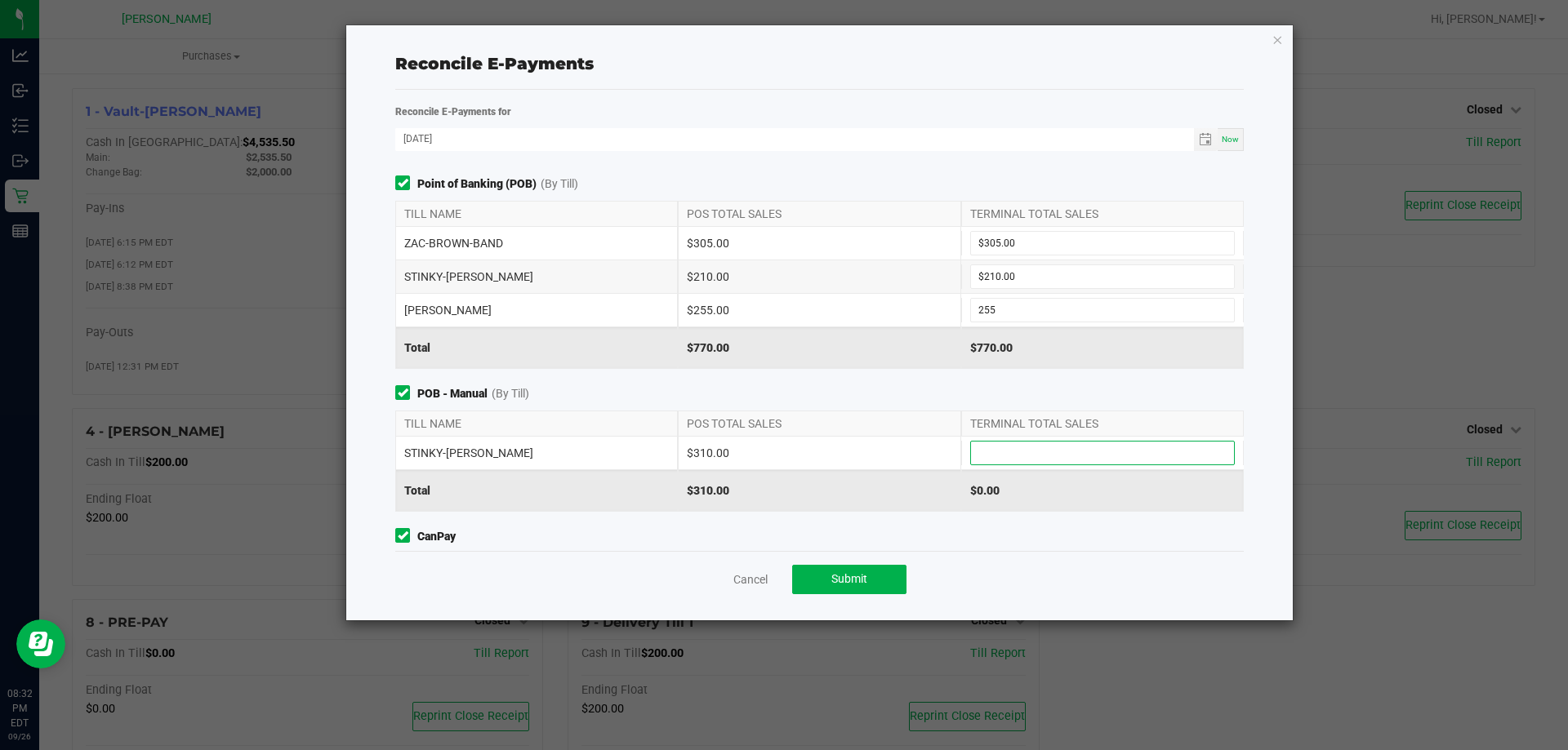
type input "$255.00"
type input "7"
type input "$310.00"
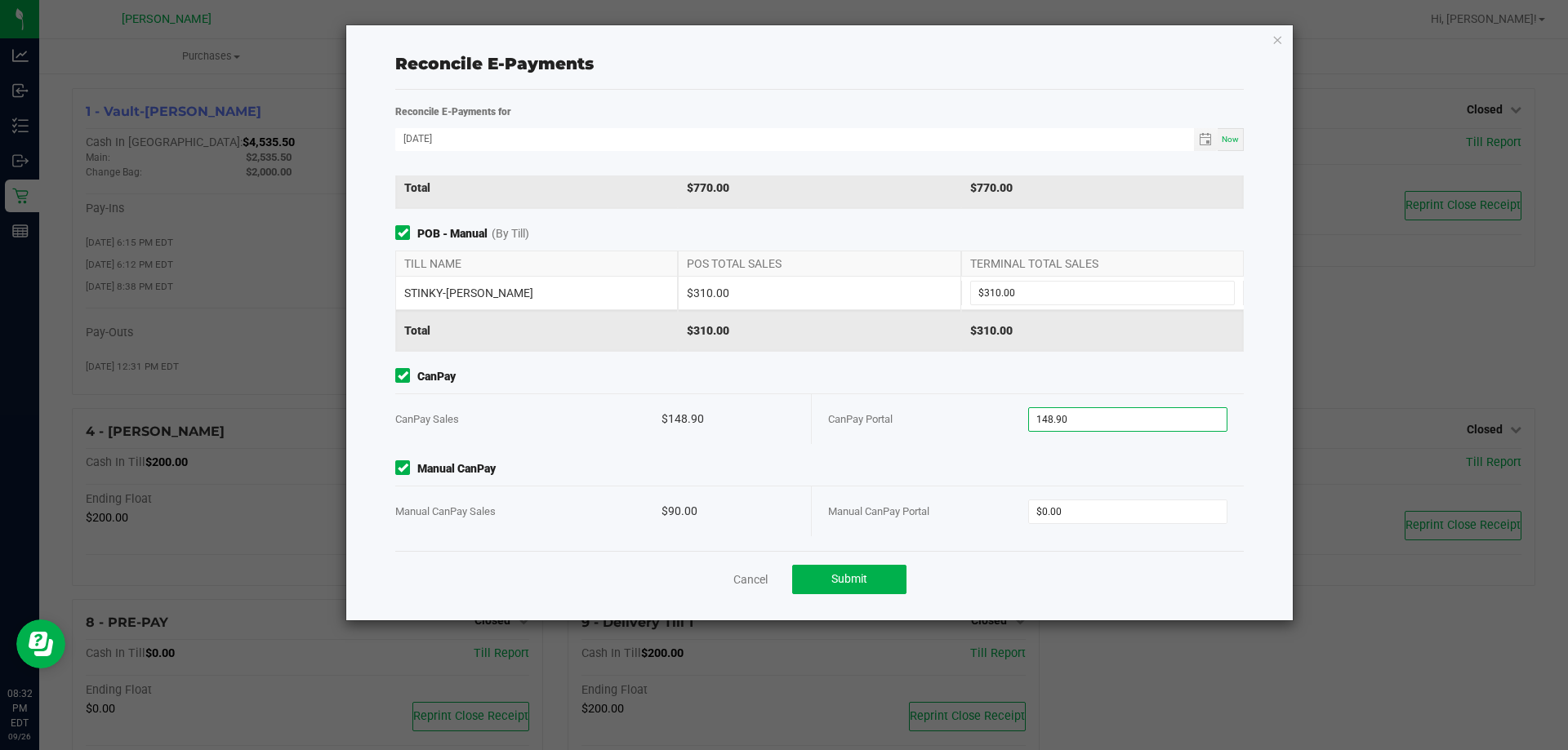
type input "$148.90"
type input "$90.00"
click at [846, 579] on span "Submit" at bounding box center [849, 579] width 36 height 13
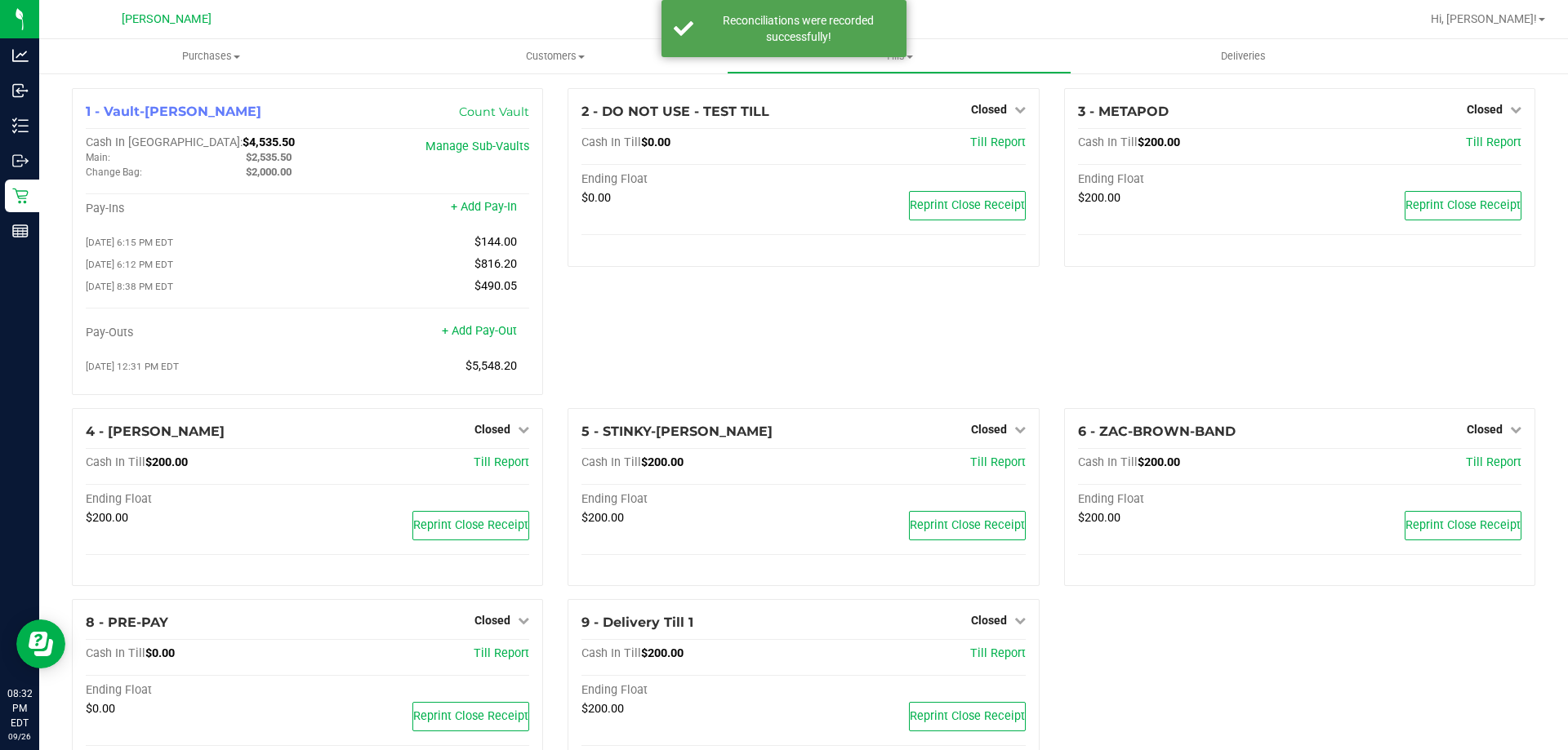
click at [728, 325] on div "2 - DO NOT USE - TEST TILL Closed Open Till Cash In Till $0.00 Till Report Endi…" at bounding box center [803, 248] width 496 height 320
click at [374, 8] on div at bounding box center [856, 19] width 1128 height 32
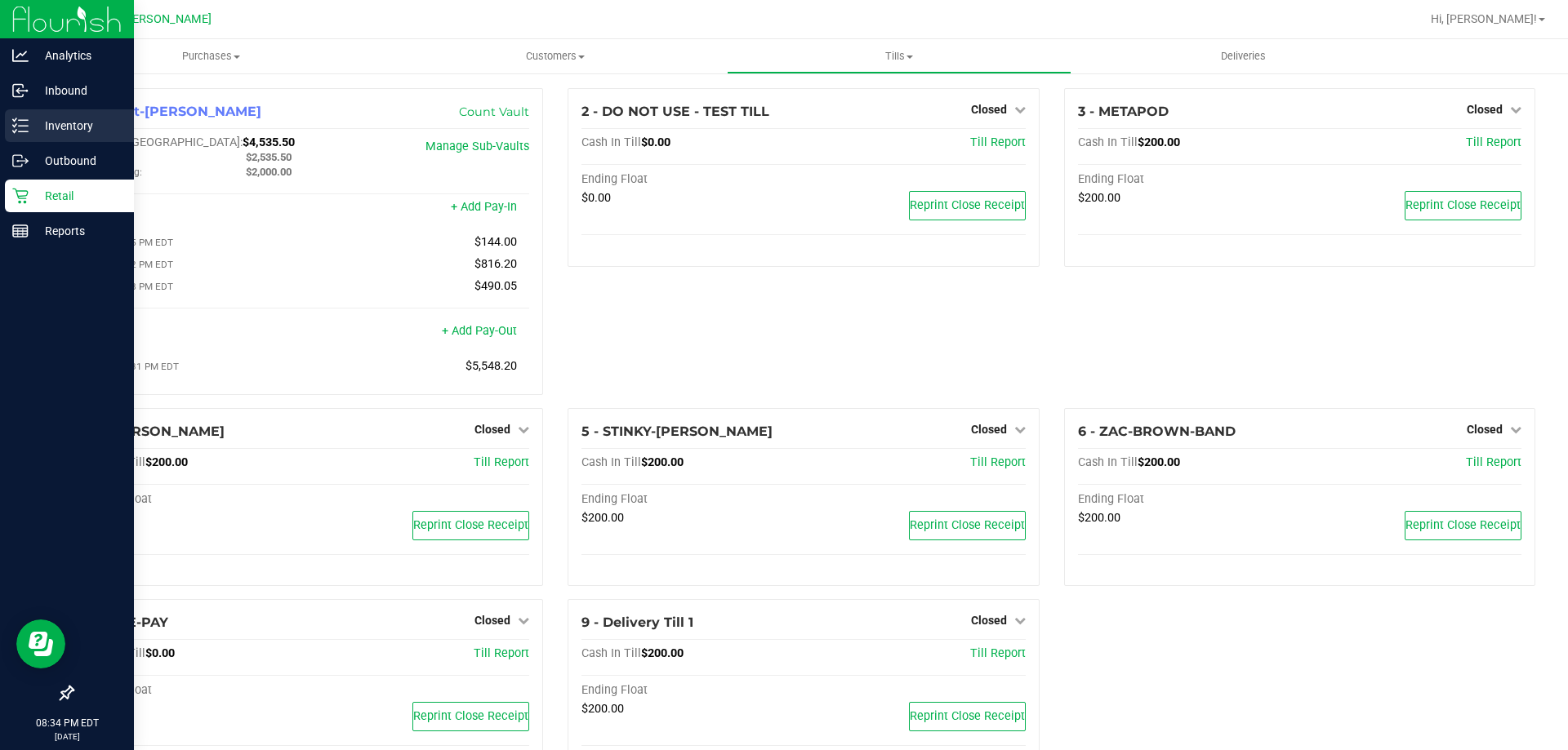
click at [78, 129] on p "Inventory" at bounding box center [77, 125] width 98 height 19
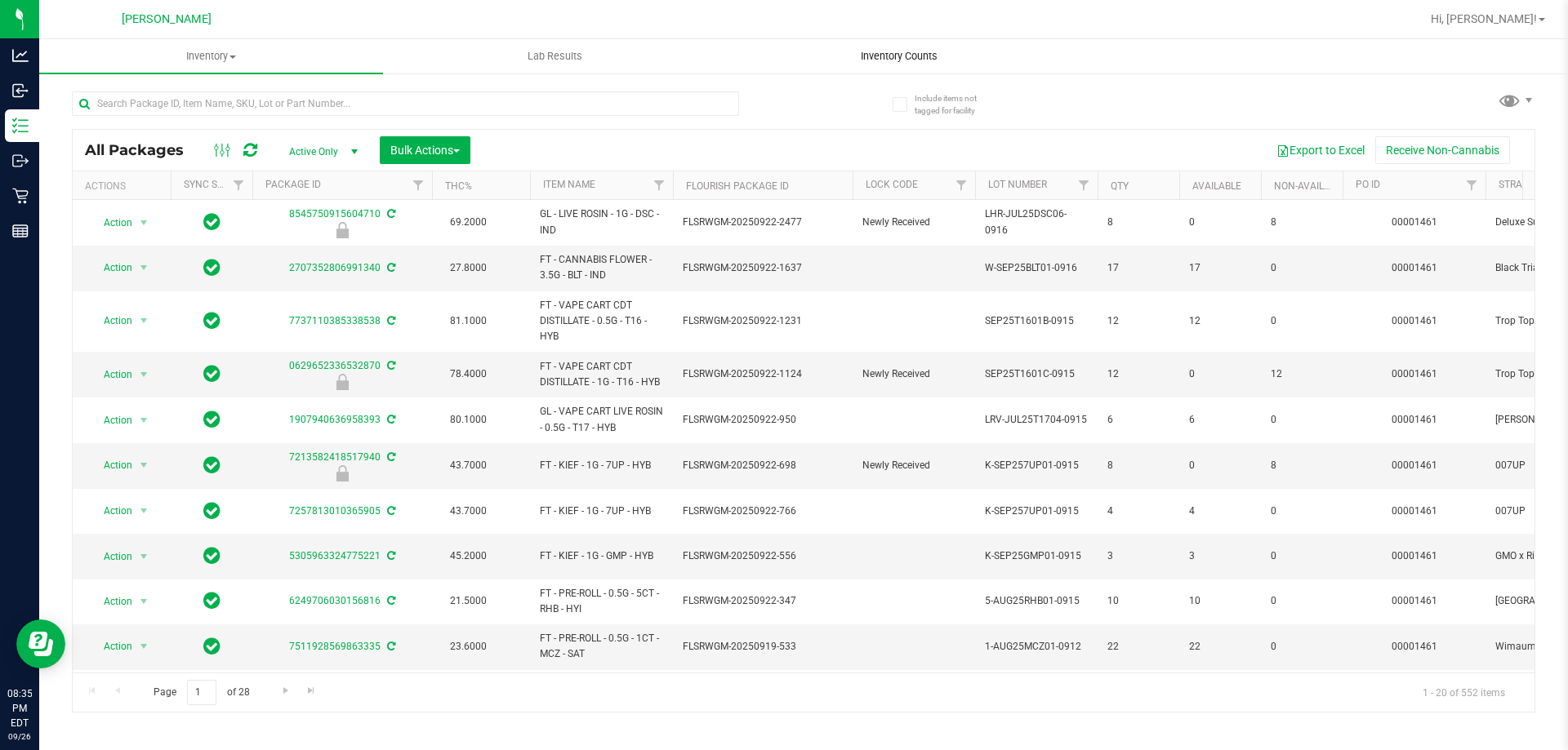
click at [916, 51] on span "Inventory Counts" at bounding box center [899, 57] width 121 height 15
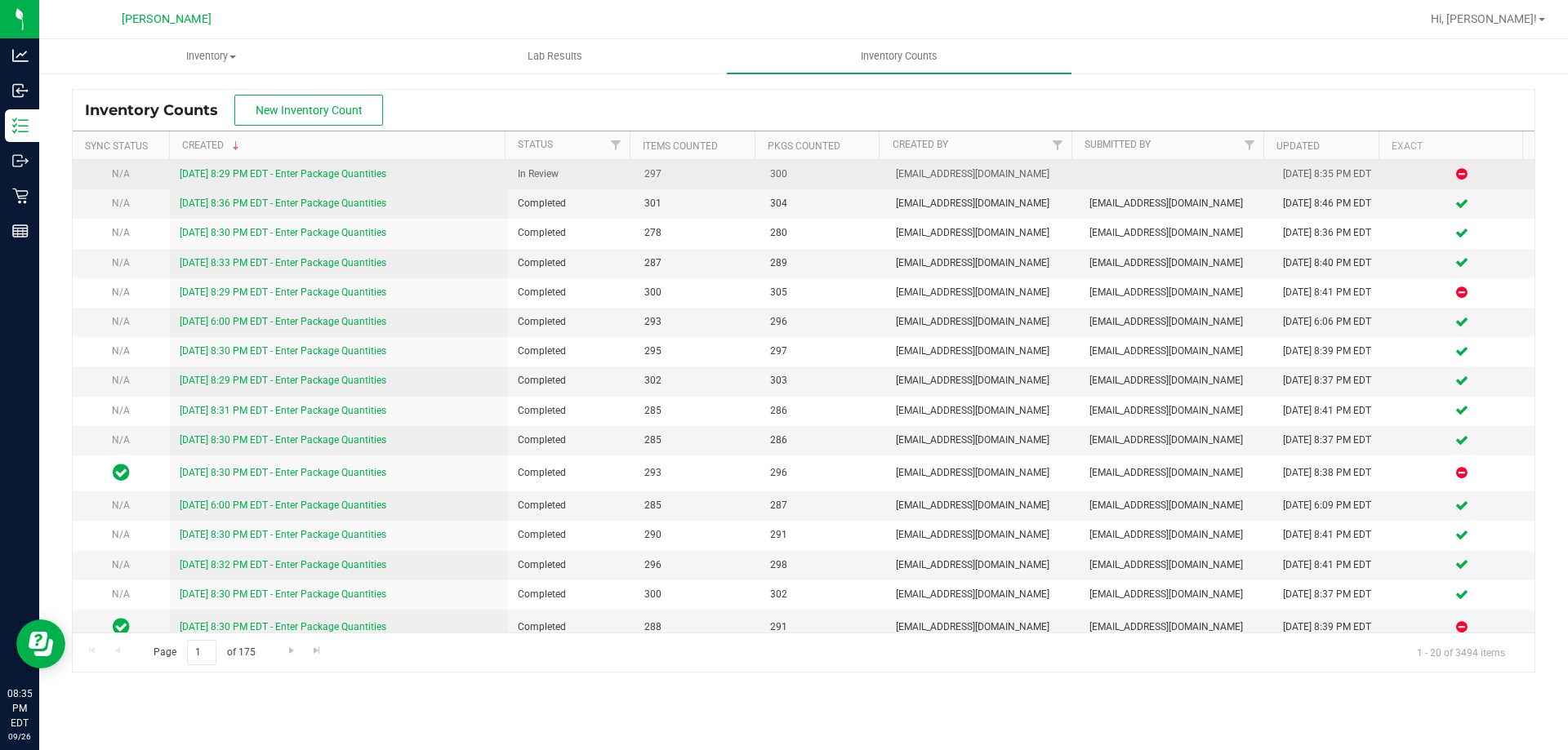
click at [245, 170] on link "[DATE] 8:29 PM EDT - Enter Package Quantities" at bounding box center [283, 174] width 207 height 12
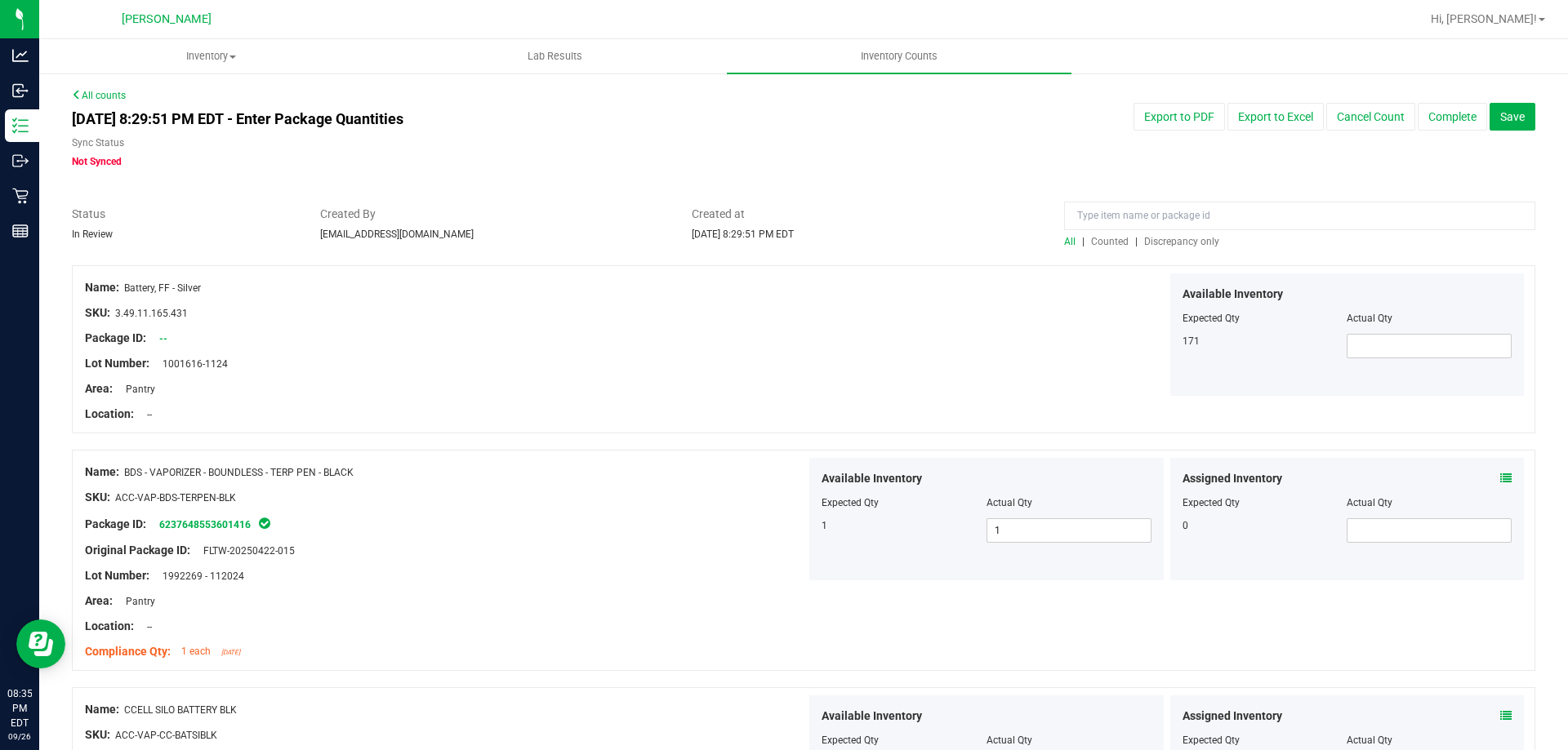
click at [1172, 250] on div at bounding box center [803, 257] width 1463 height 17
click at [1180, 240] on span "Discrepancy only" at bounding box center [1182, 242] width 75 height 12
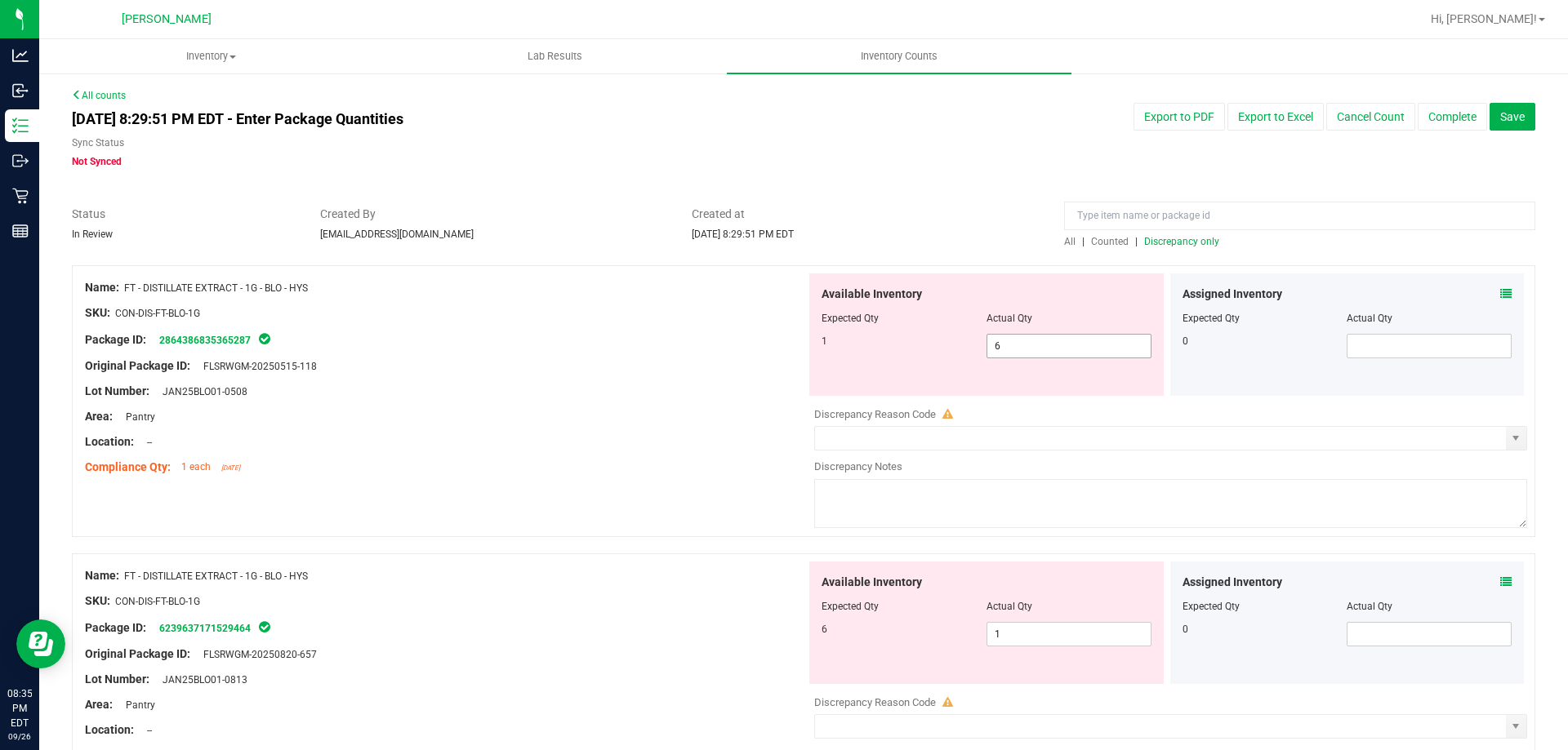
click at [1053, 346] on span "6 6" at bounding box center [1069, 346] width 165 height 24
type input "1"
click at [1021, 636] on div "Available Inventory Expected Qty Actual Qty 6 1 1" at bounding box center [1166, 691] width 721 height 259
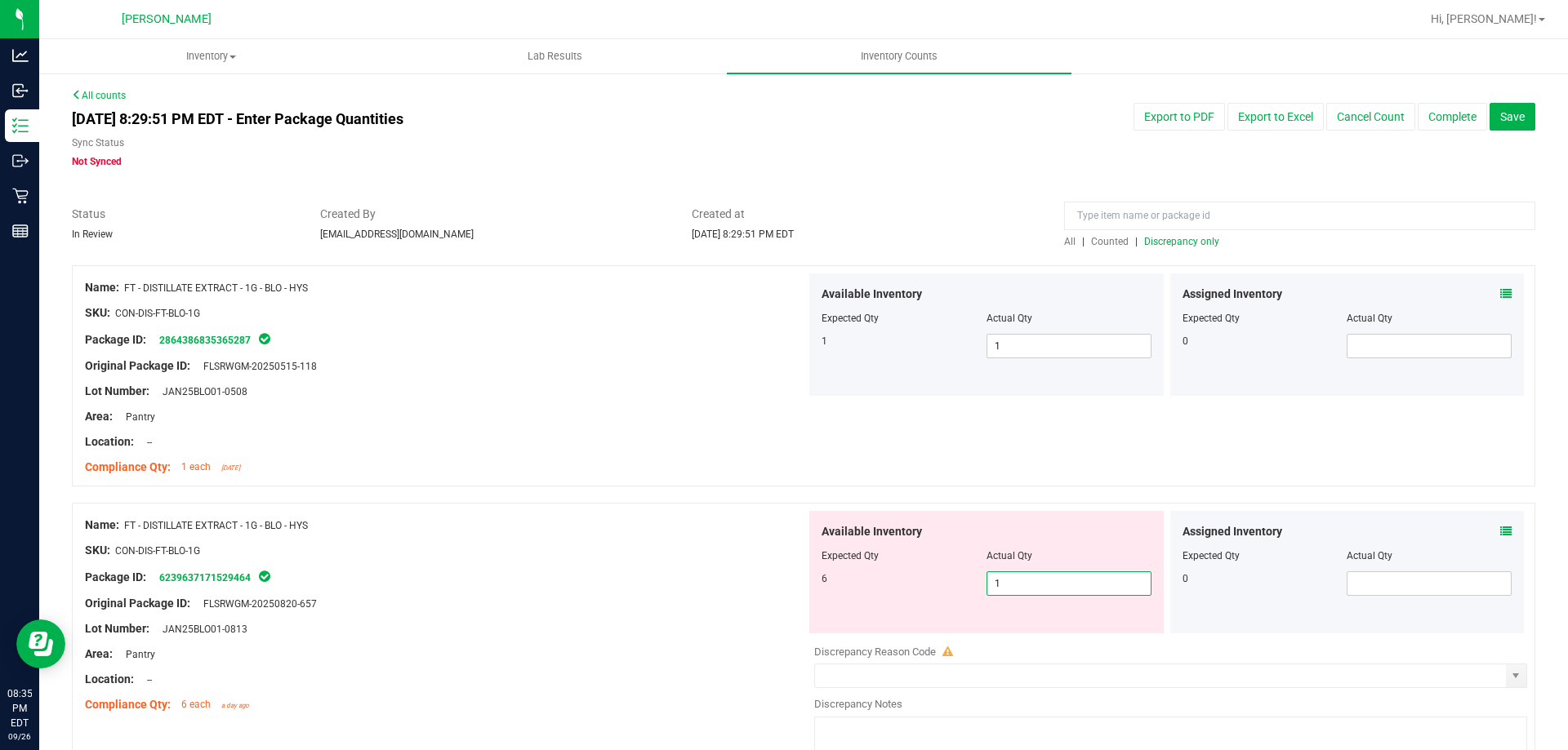
click at [1027, 585] on input "1" at bounding box center [1069, 583] width 163 height 23
type input "6"
click at [623, 359] on div "Original Package ID: FLSRWGM-20250515-118" at bounding box center [445, 366] width 721 height 17
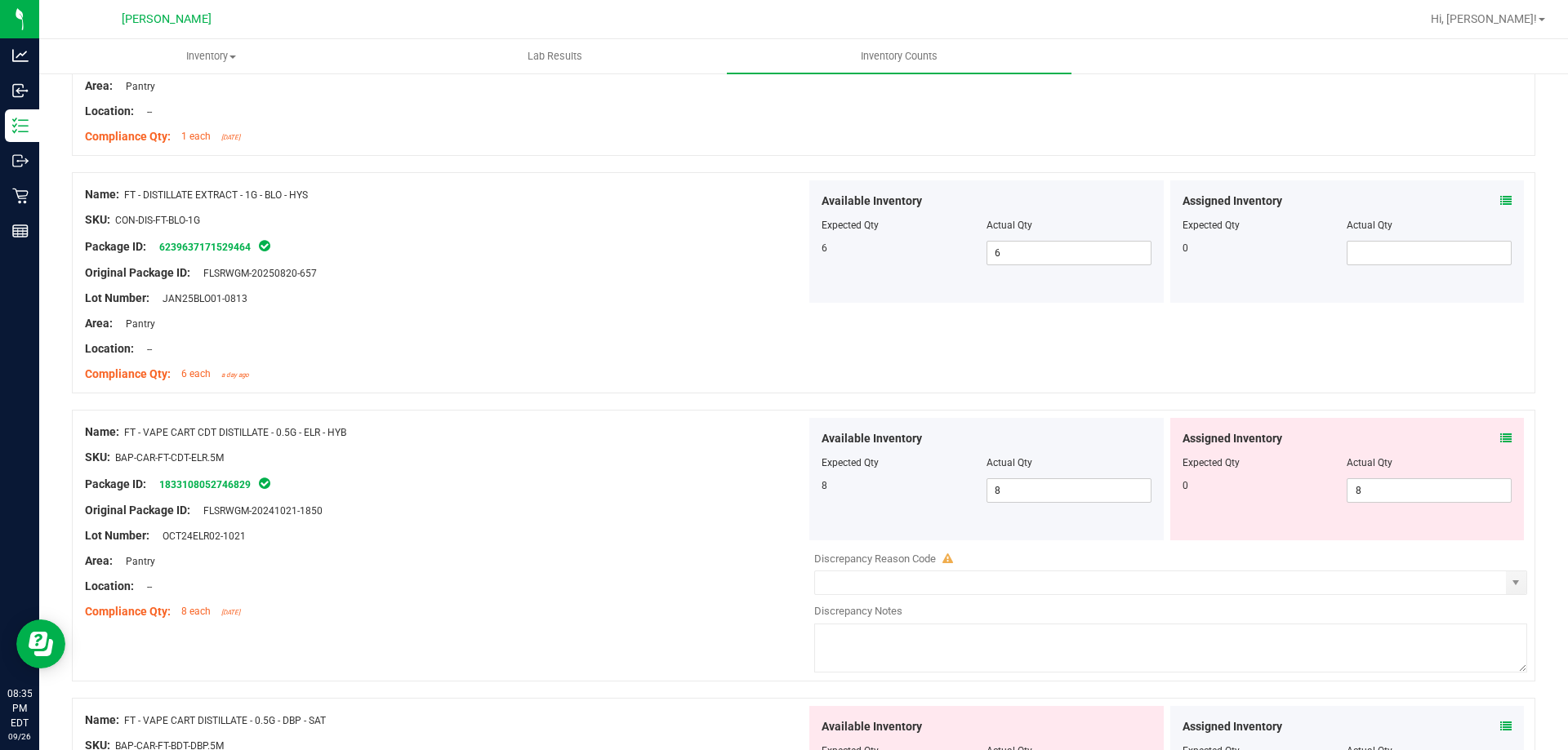
scroll to position [326, 0]
click at [1439, 494] on span "8 8" at bounding box center [1429, 494] width 165 height 24
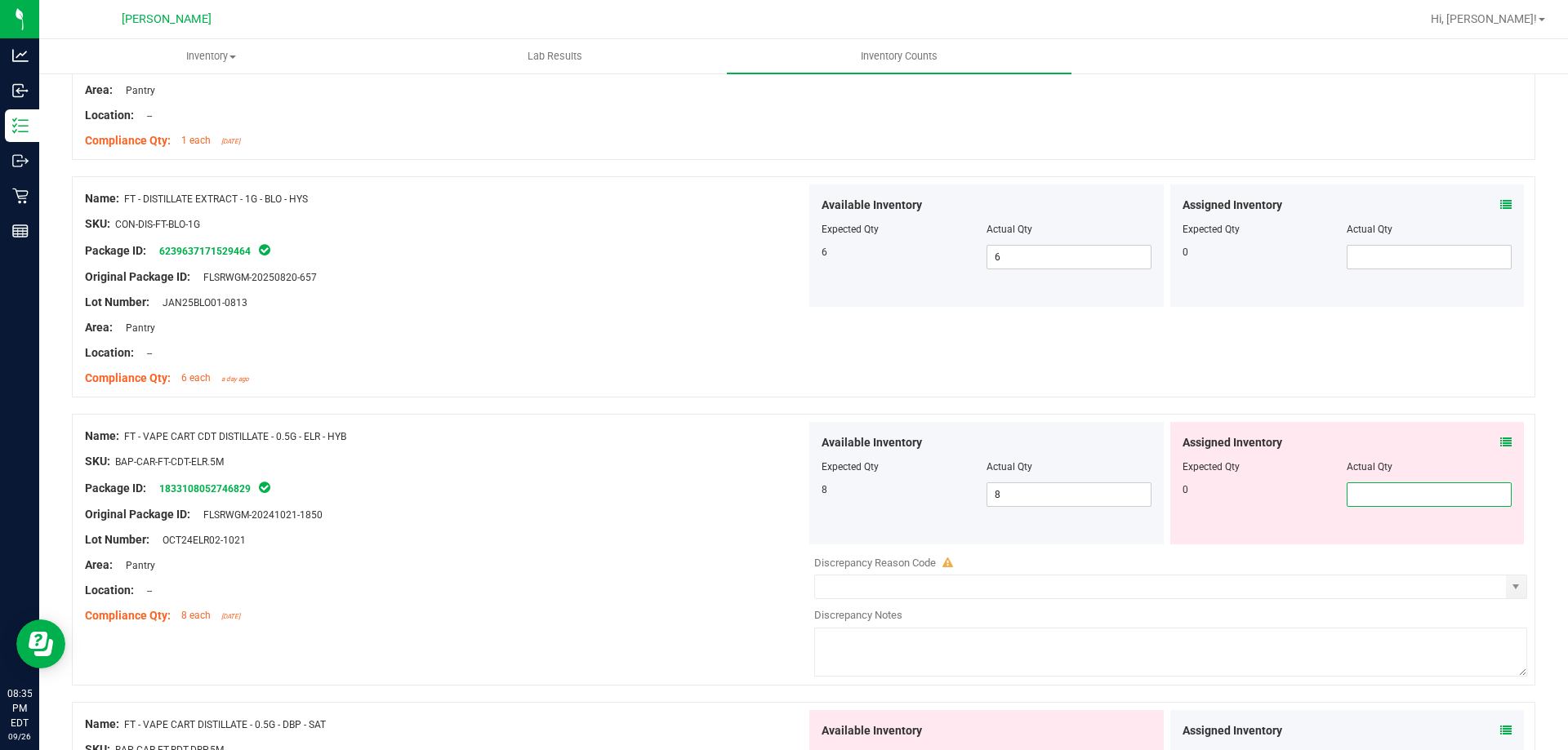
click at [636, 356] on div "Location: --" at bounding box center [445, 352] width 721 height 17
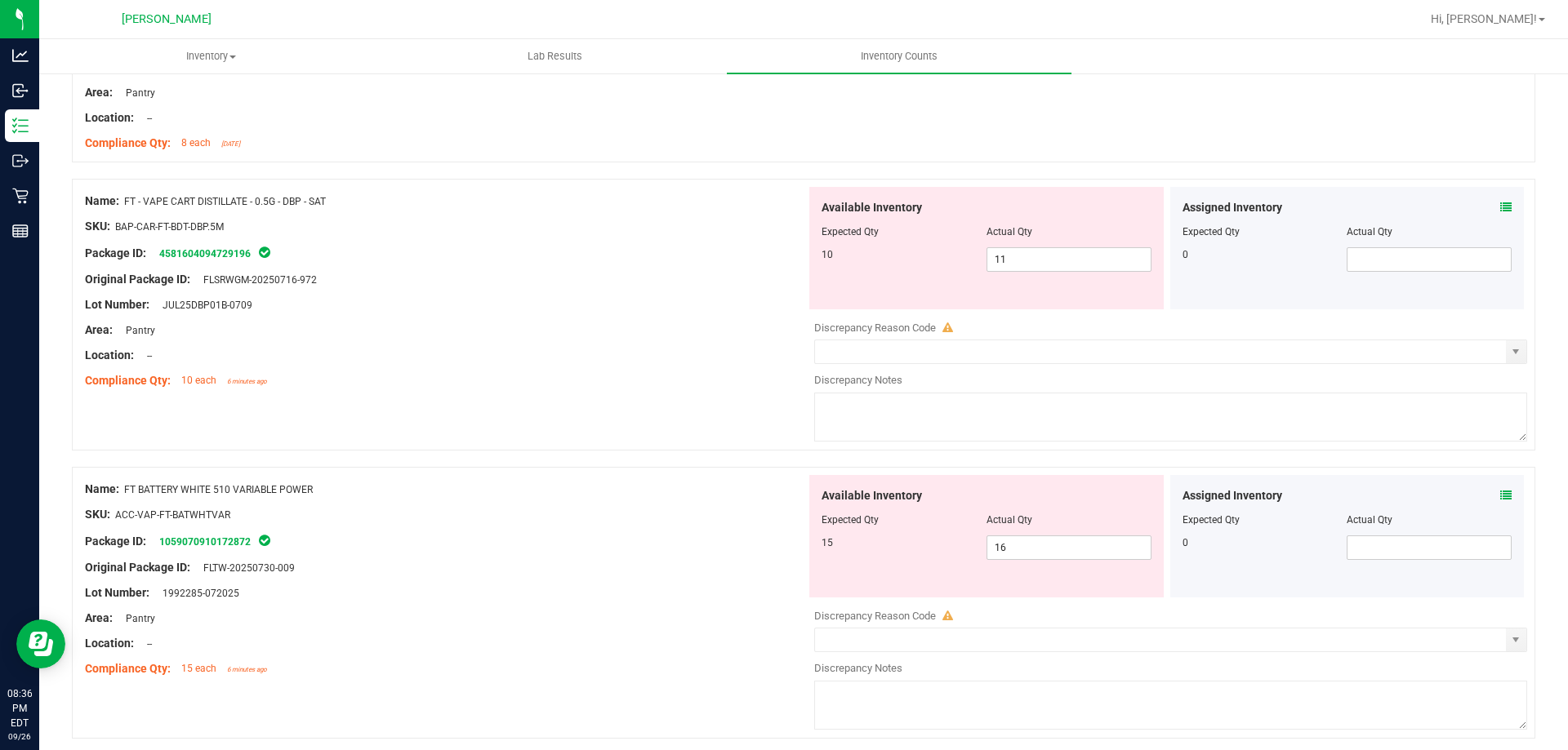
scroll to position [860, 0]
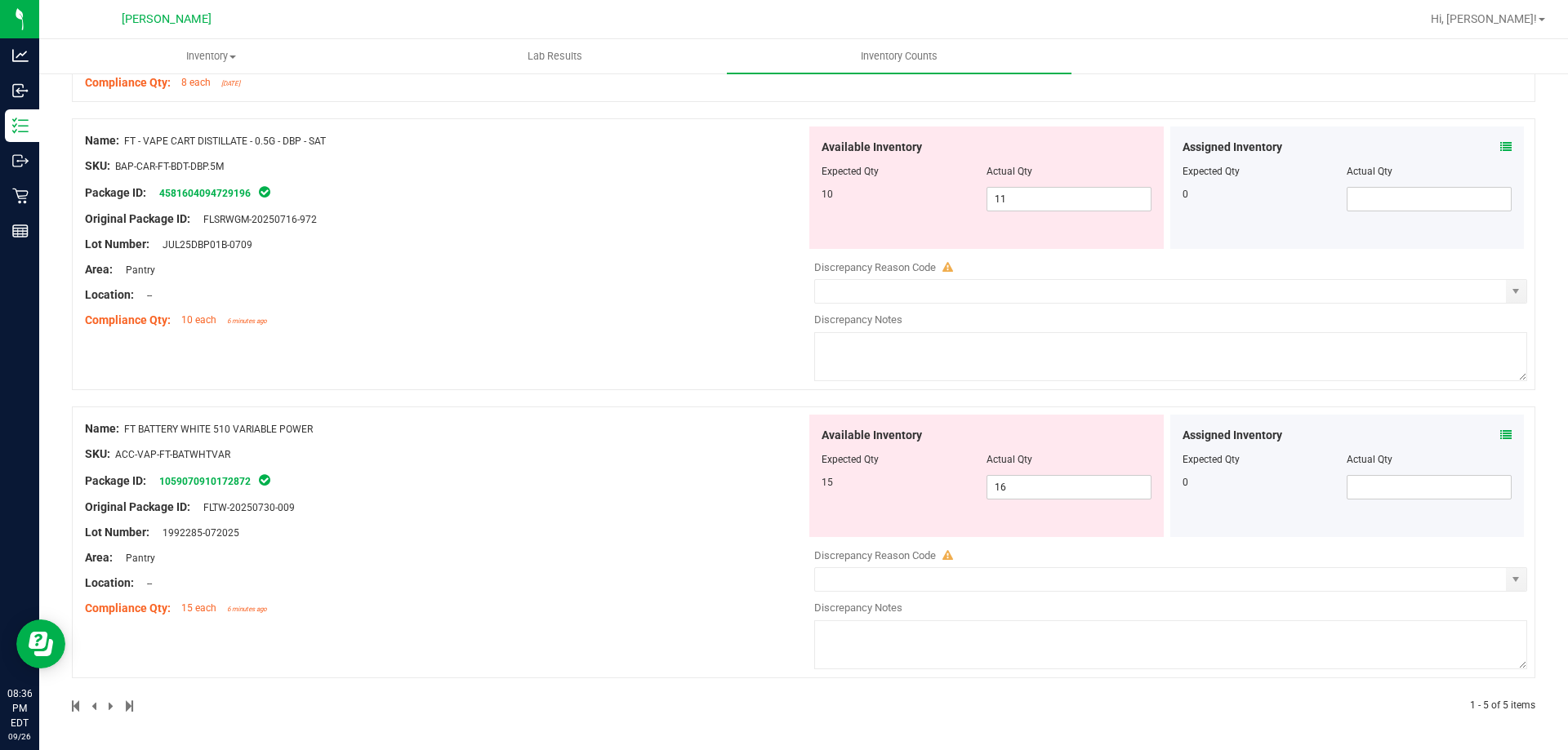
click at [571, 293] on div "Location: --" at bounding box center [445, 295] width 721 height 17
click at [1028, 480] on span "16 16" at bounding box center [1069, 486] width 165 height 24
click at [1028, 480] on input "16" at bounding box center [1069, 486] width 163 height 23
type input "15"
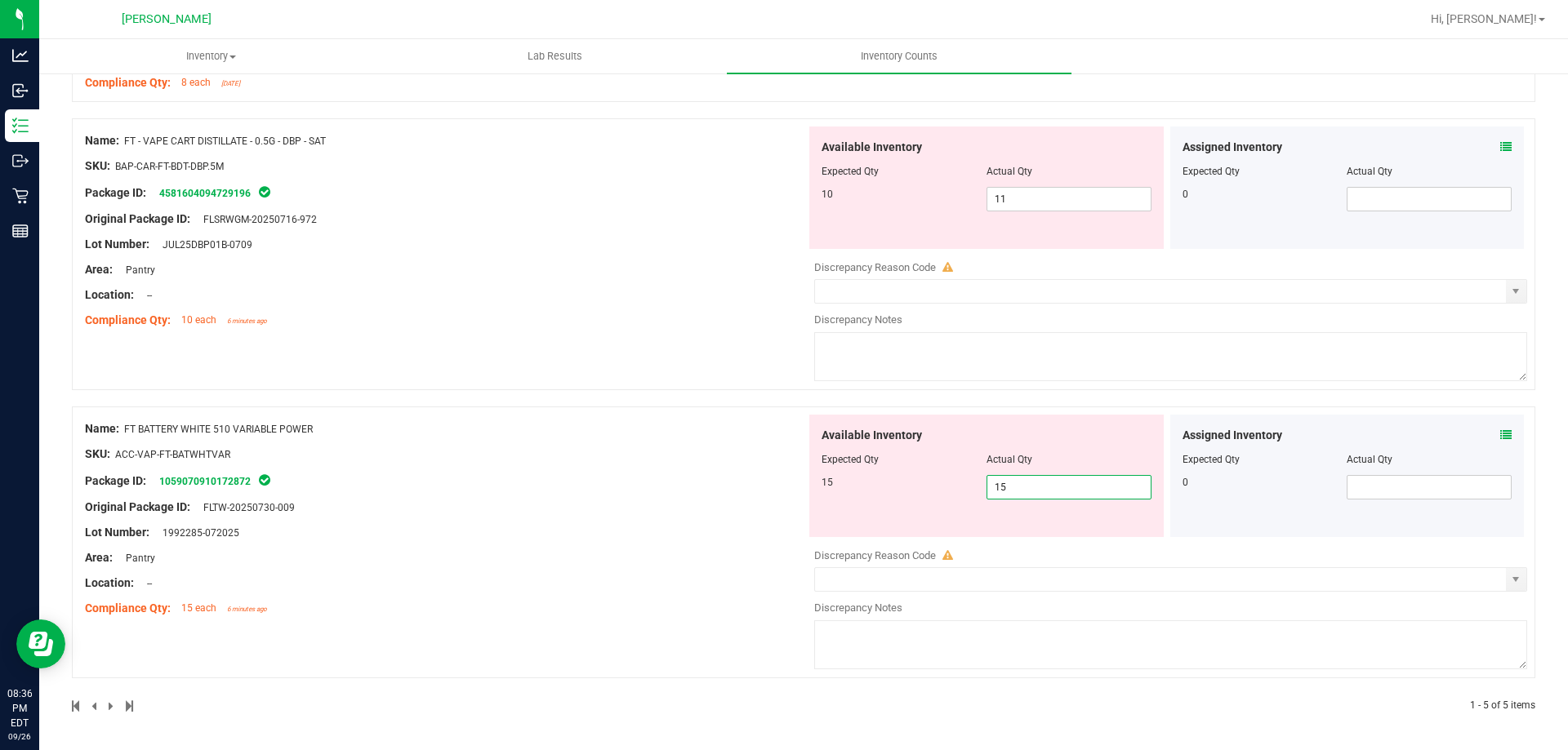
click at [582, 360] on div "Name: FT - VAPE CART DISTILLATE - 0.5G - DBP - SAT SKU: BAP-CAR-FT-BDT-DBP.5M P…" at bounding box center [803, 254] width 1463 height 272
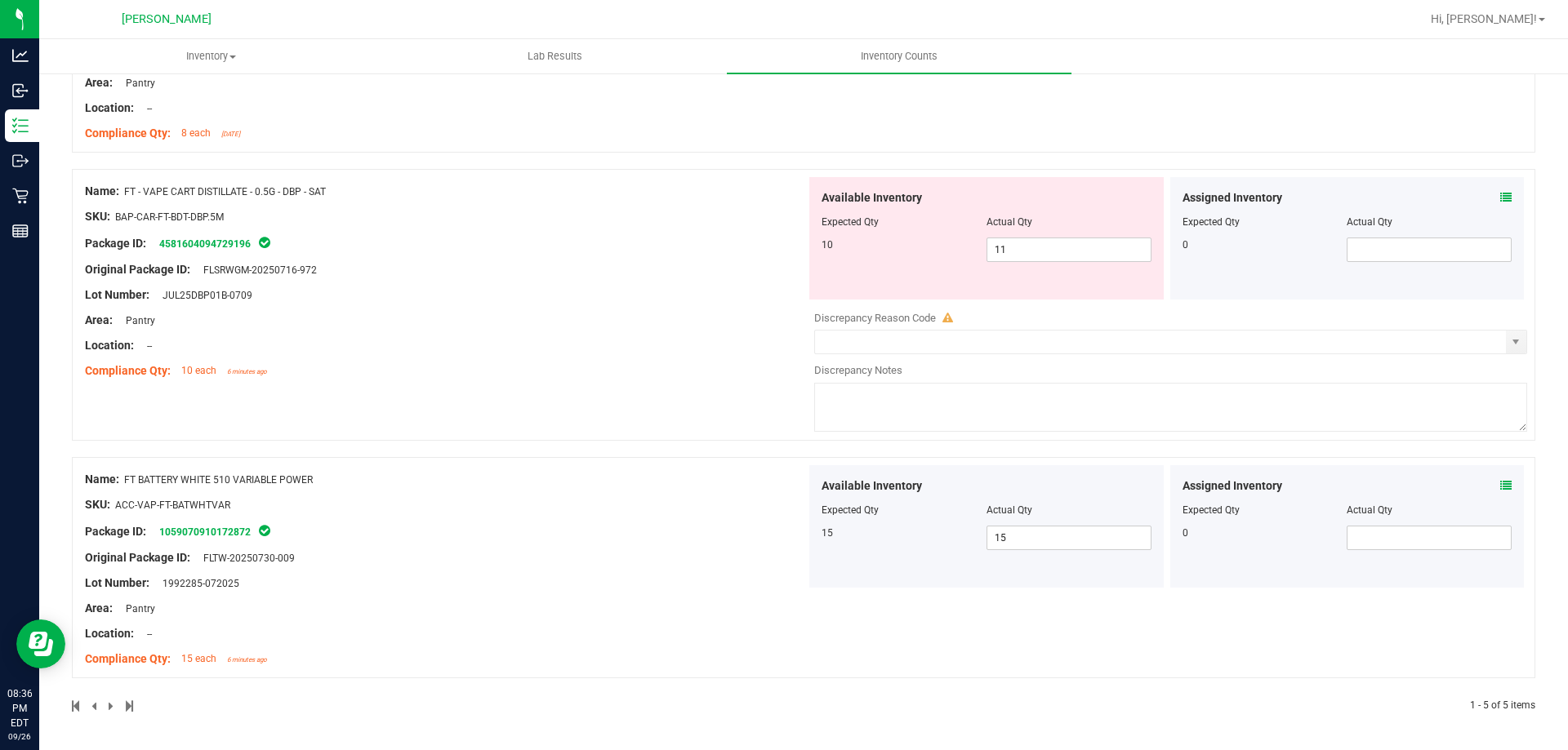
scroll to position [727, 0]
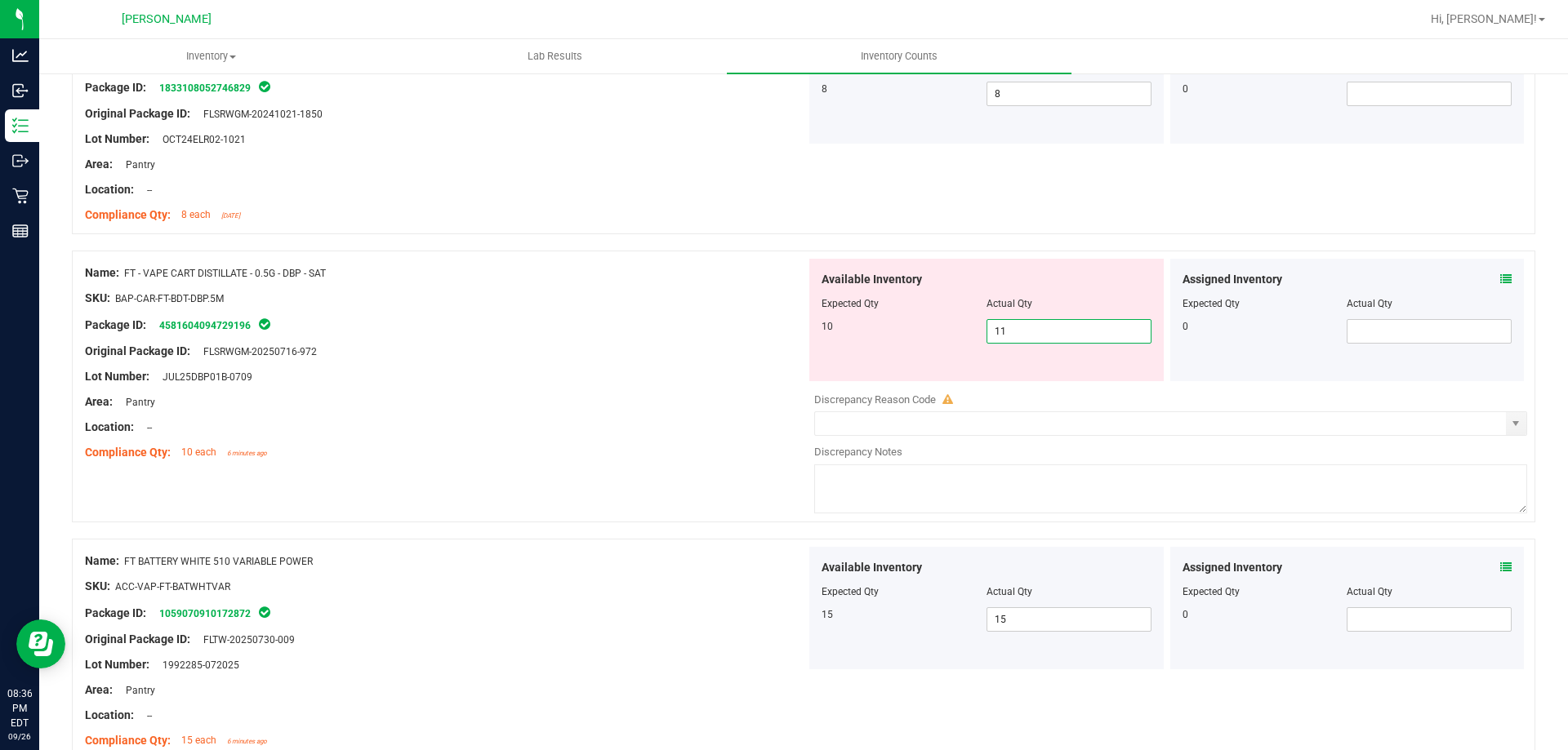
click at [1012, 320] on span "11 11" at bounding box center [1069, 331] width 165 height 24
click at [1014, 321] on input "11" at bounding box center [1069, 331] width 163 height 23
type input "10"
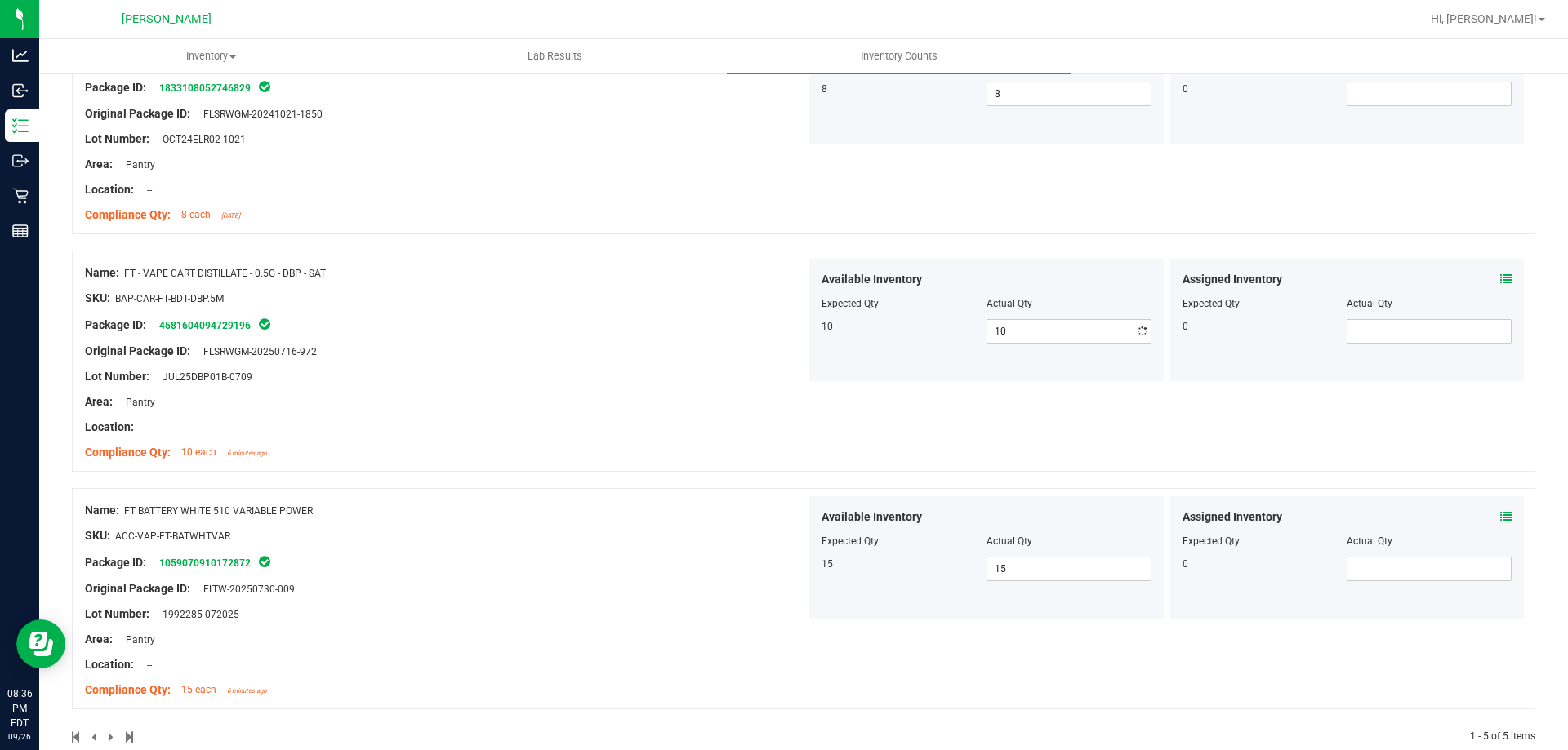
click at [687, 345] on div "Original Package ID: FLSRWGM-20250716-972" at bounding box center [445, 352] width 721 height 17
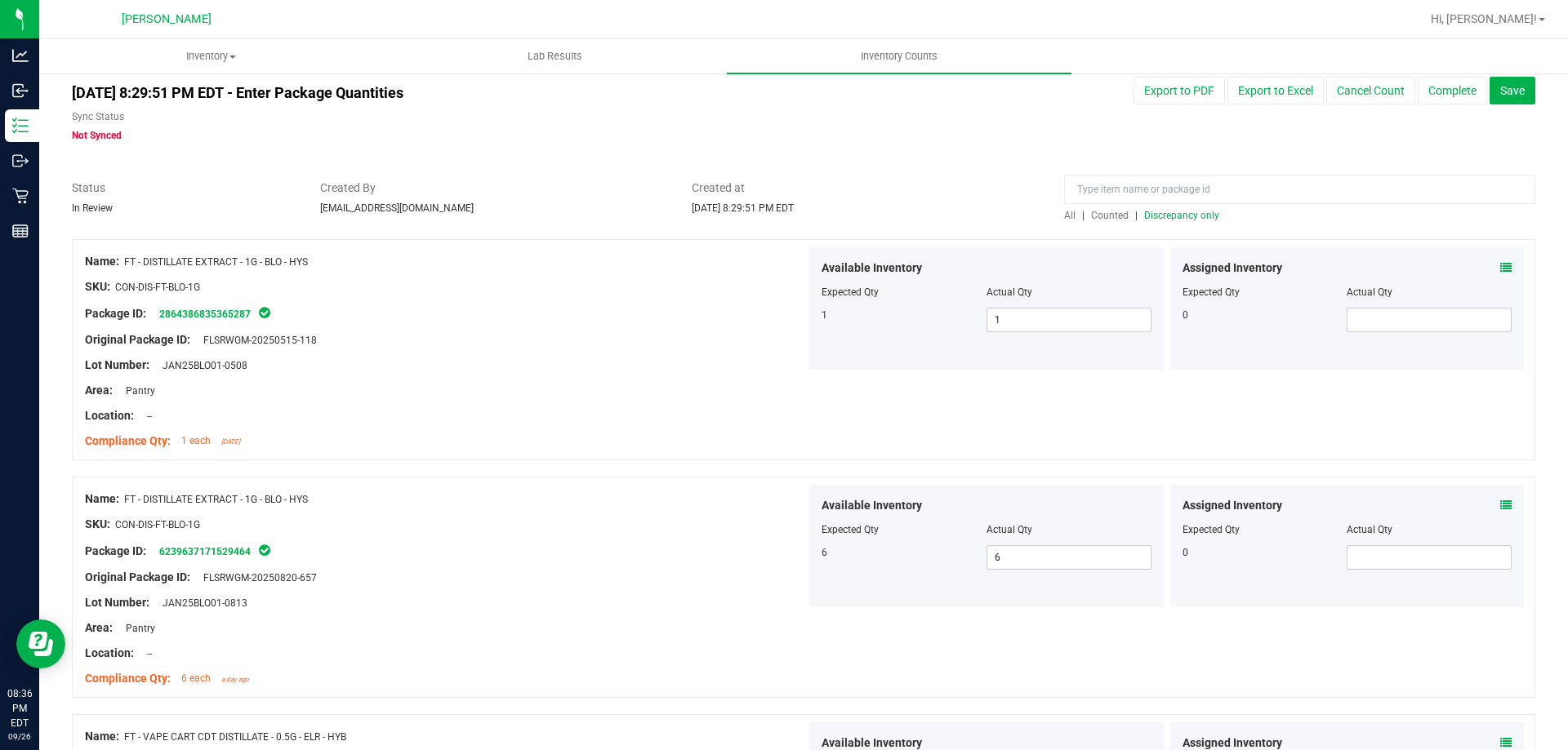
scroll to position [0, 0]
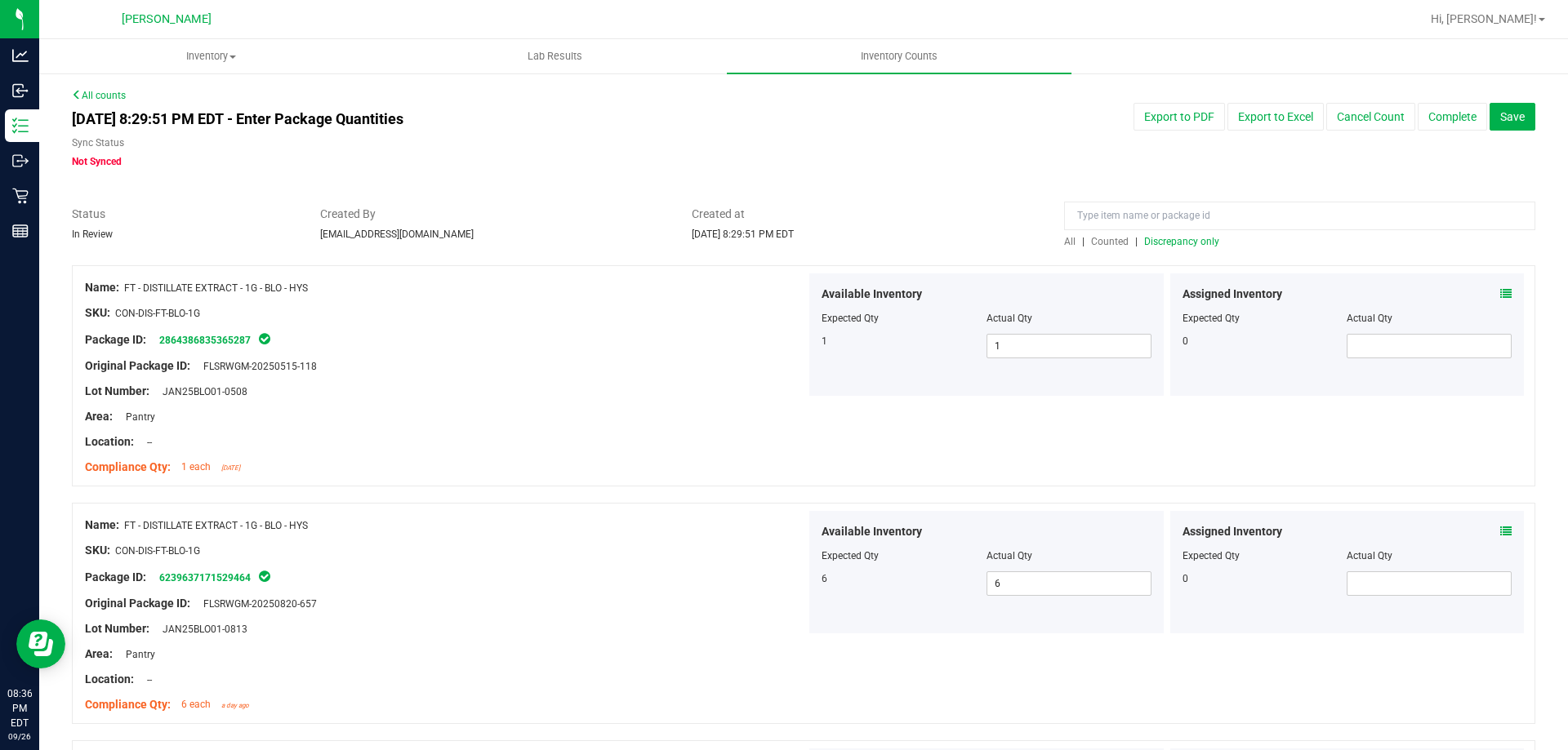
click at [1183, 243] on span "Discrepancy only" at bounding box center [1182, 242] width 75 height 12
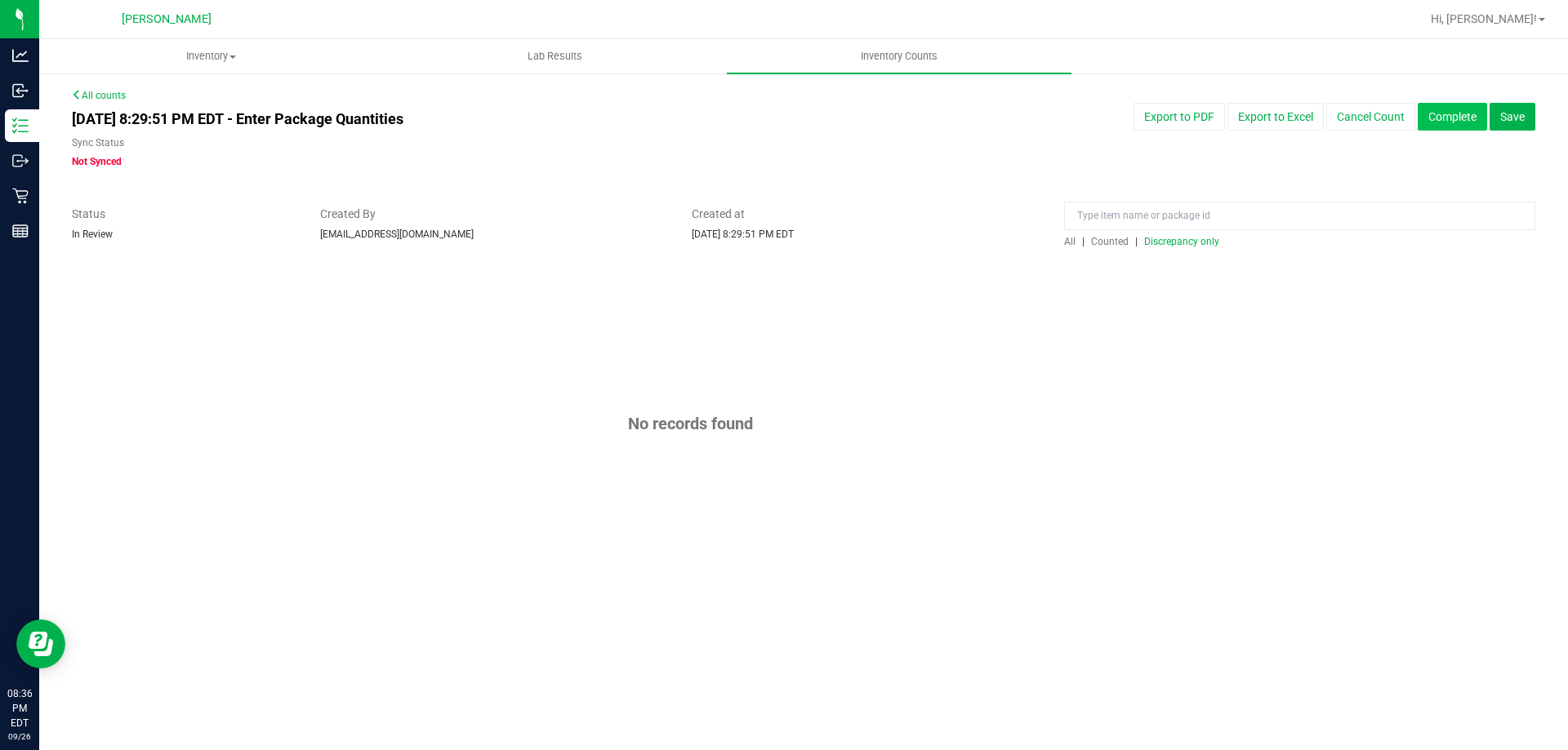
click at [1448, 115] on button "Complete" at bounding box center [1452, 116] width 70 height 28
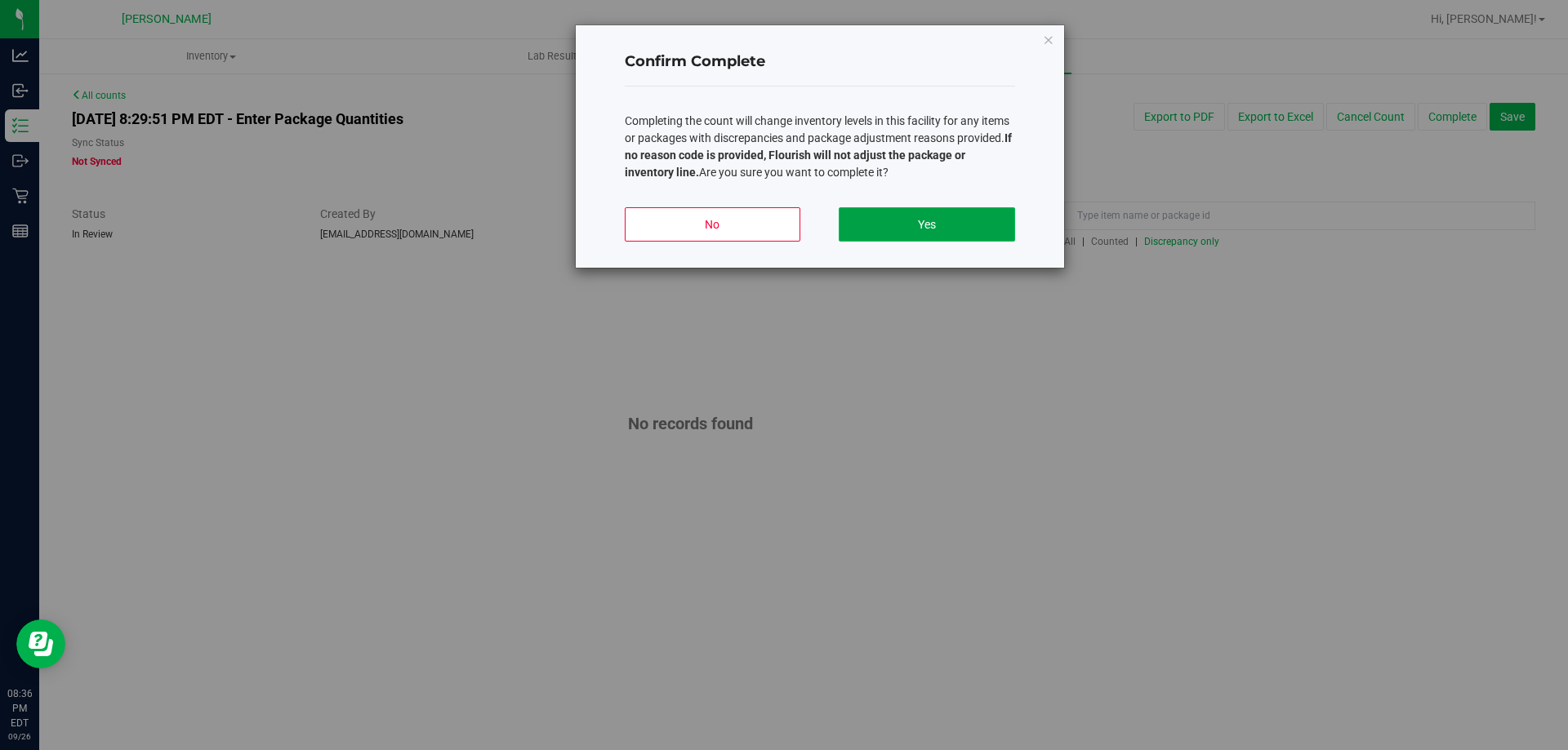
click at [931, 218] on button "Yes" at bounding box center [926, 224] width 176 height 34
